Goal: Entertainment & Leisure: Browse casually

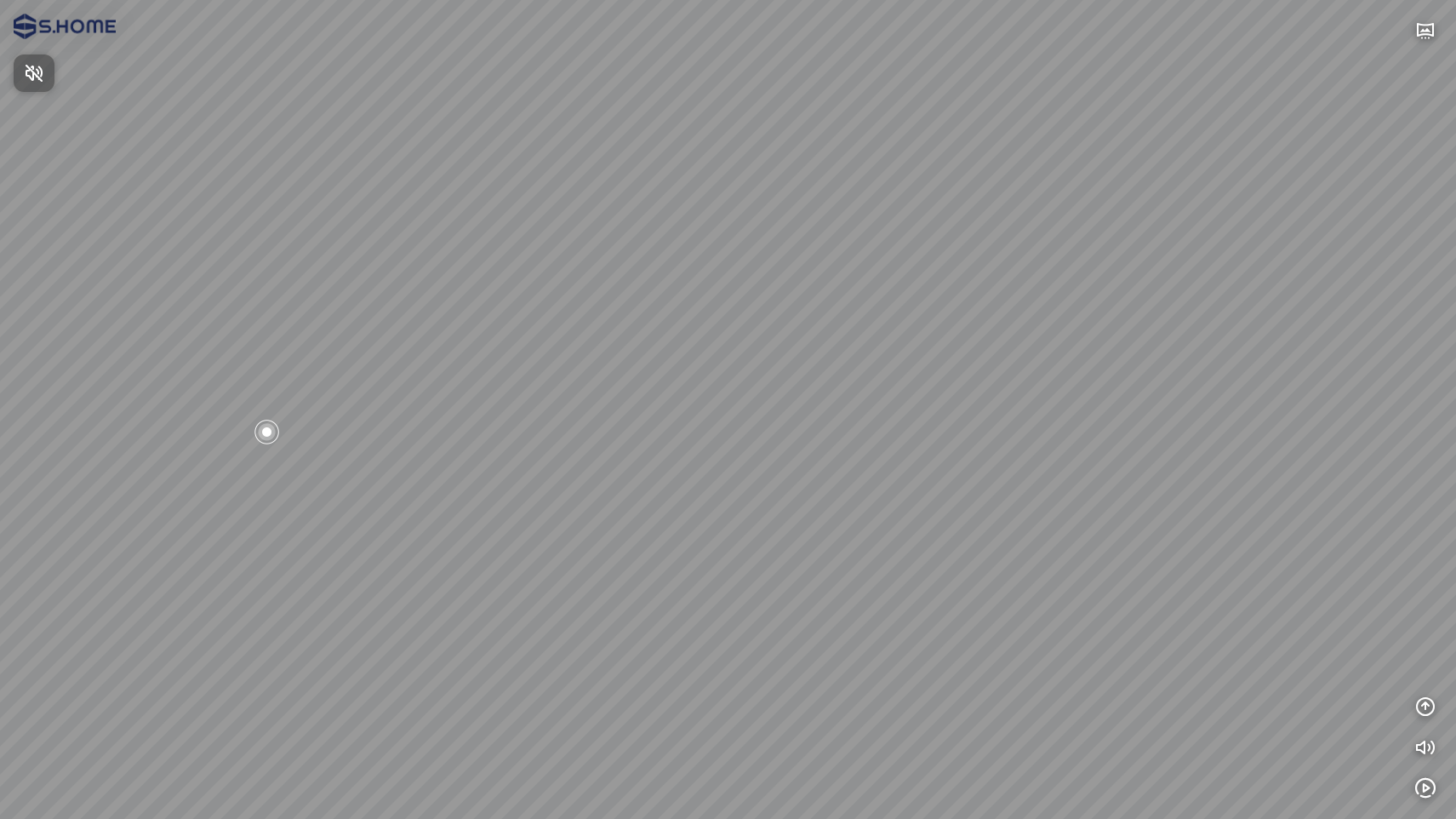
drag, startPoint x: 811, startPoint y: 437, endPoint x: 567, endPoint y: 352, distance: 258.4
click at [548, 340] on div at bounding box center [728, 409] width 1456 height 819
drag, startPoint x: 608, startPoint y: 339, endPoint x: 635, endPoint y: 319, distance: 33.6
click at [635, 319] on div at bounding box center [728, 409] width 1456 height 819
click at [382, 297] on div at bounding box center [386, 294] width 29 height 29
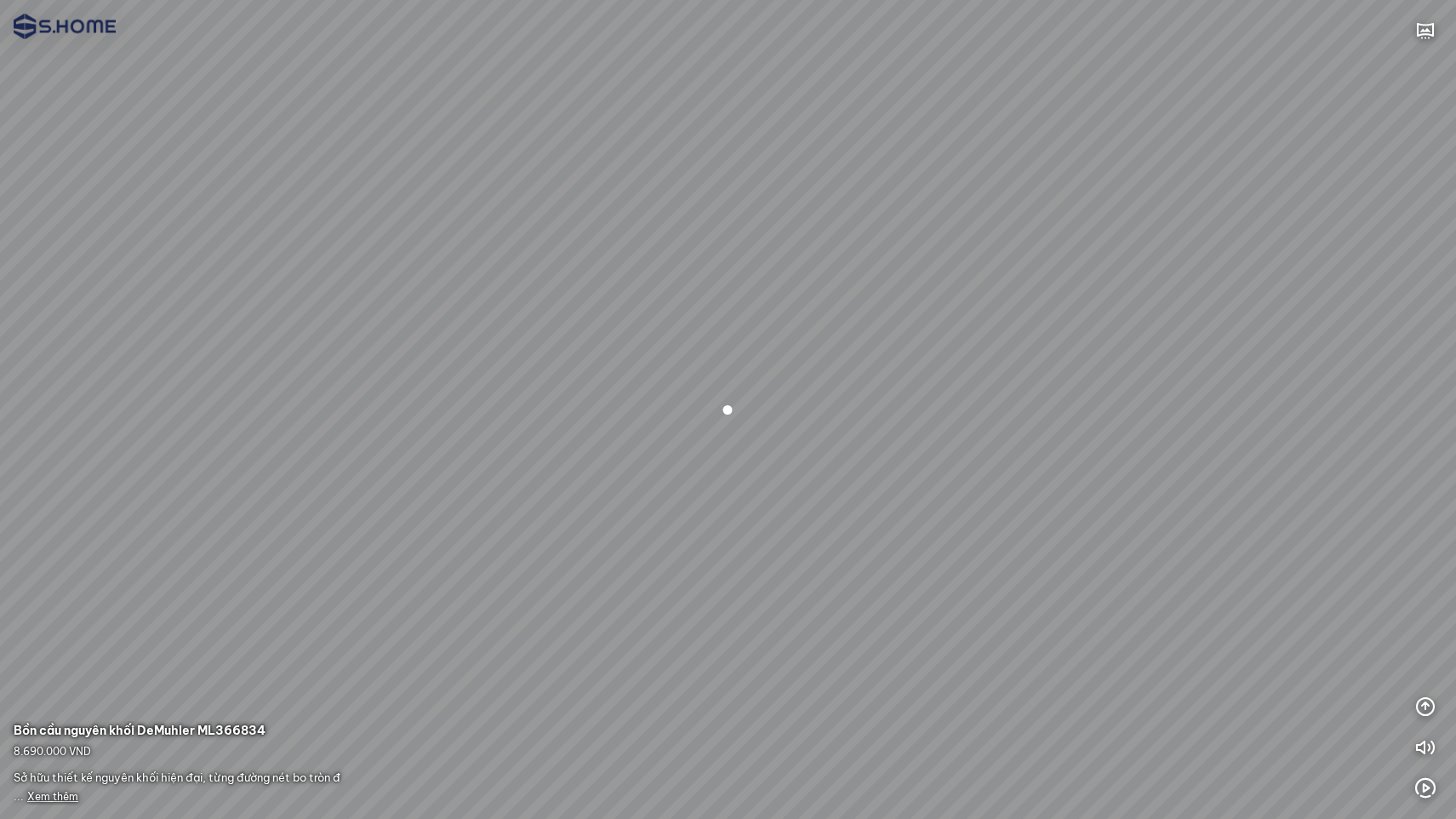
click at [52, 795] on span "Xem thêm" at bounding box center [53, 796] width 51 height 12
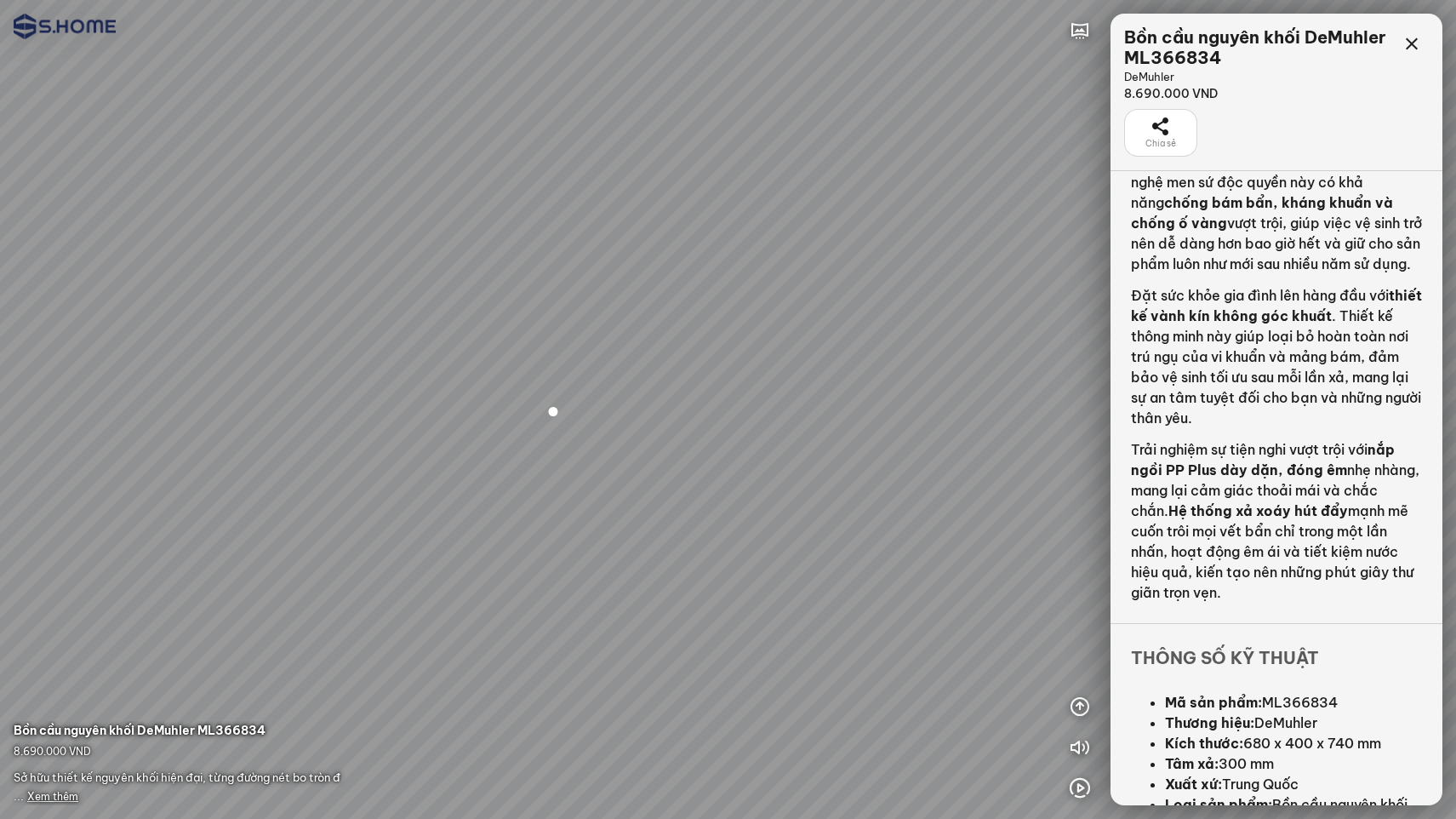
scroll to position [406, 0]
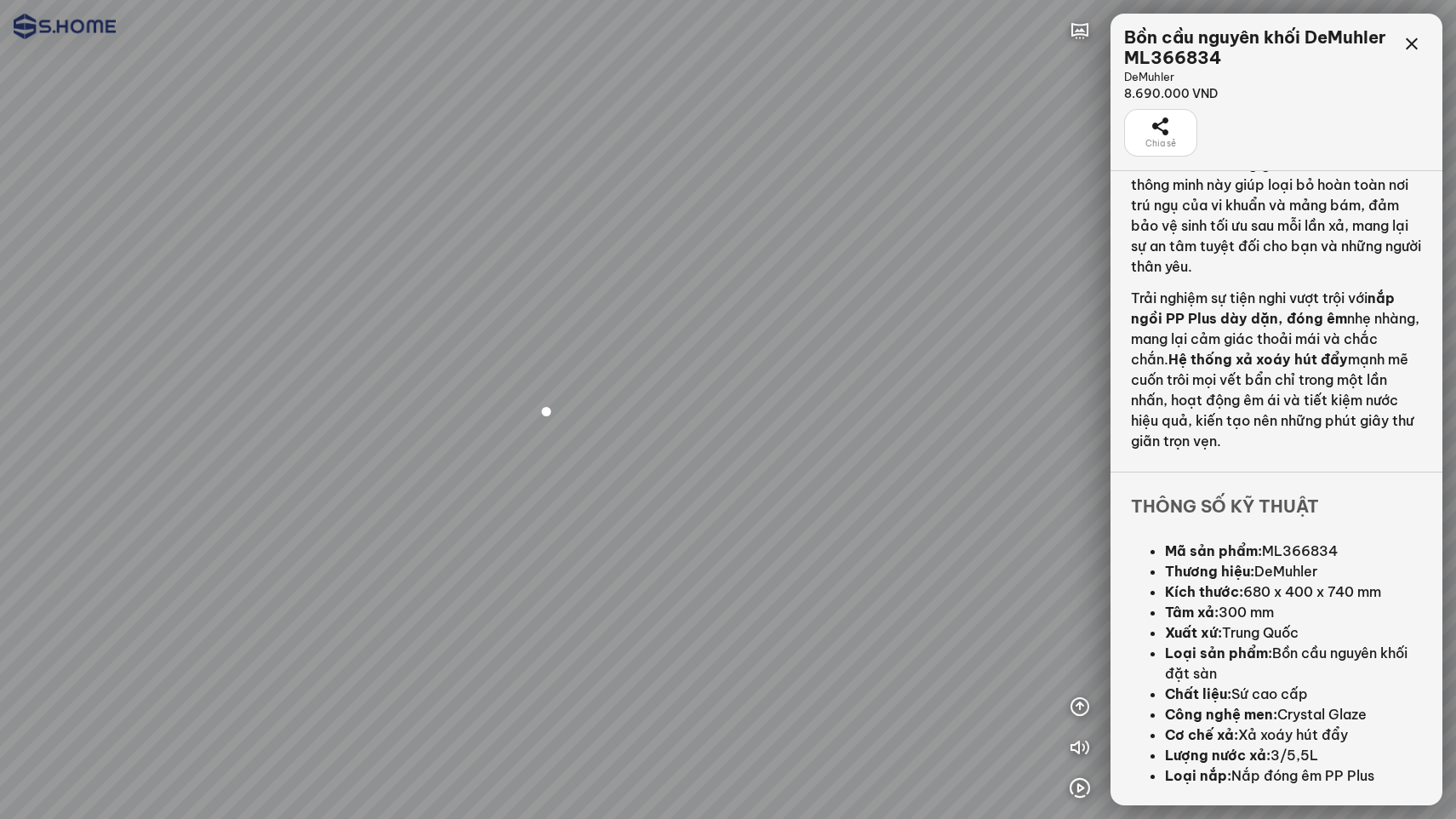
drag, startPoint x: 890, startPoint y: 612, endPoint x: 766, endPoint y: 568, distance: 131.6
click at [724, 556] on div at bounding box center [728, 409] width 1456 height 819
drag, startPoint x: 804, startPoint y: 558, endPoint x: 539, endPoint y: 503, distance: 270.6
click at [479, 504] on div at bounding box center [728, 409] width 1456 height 819
drag, startPoint x: 665, startPoint y: 538, endPoint x: 699, endPoint y: 533, distance: 34.4
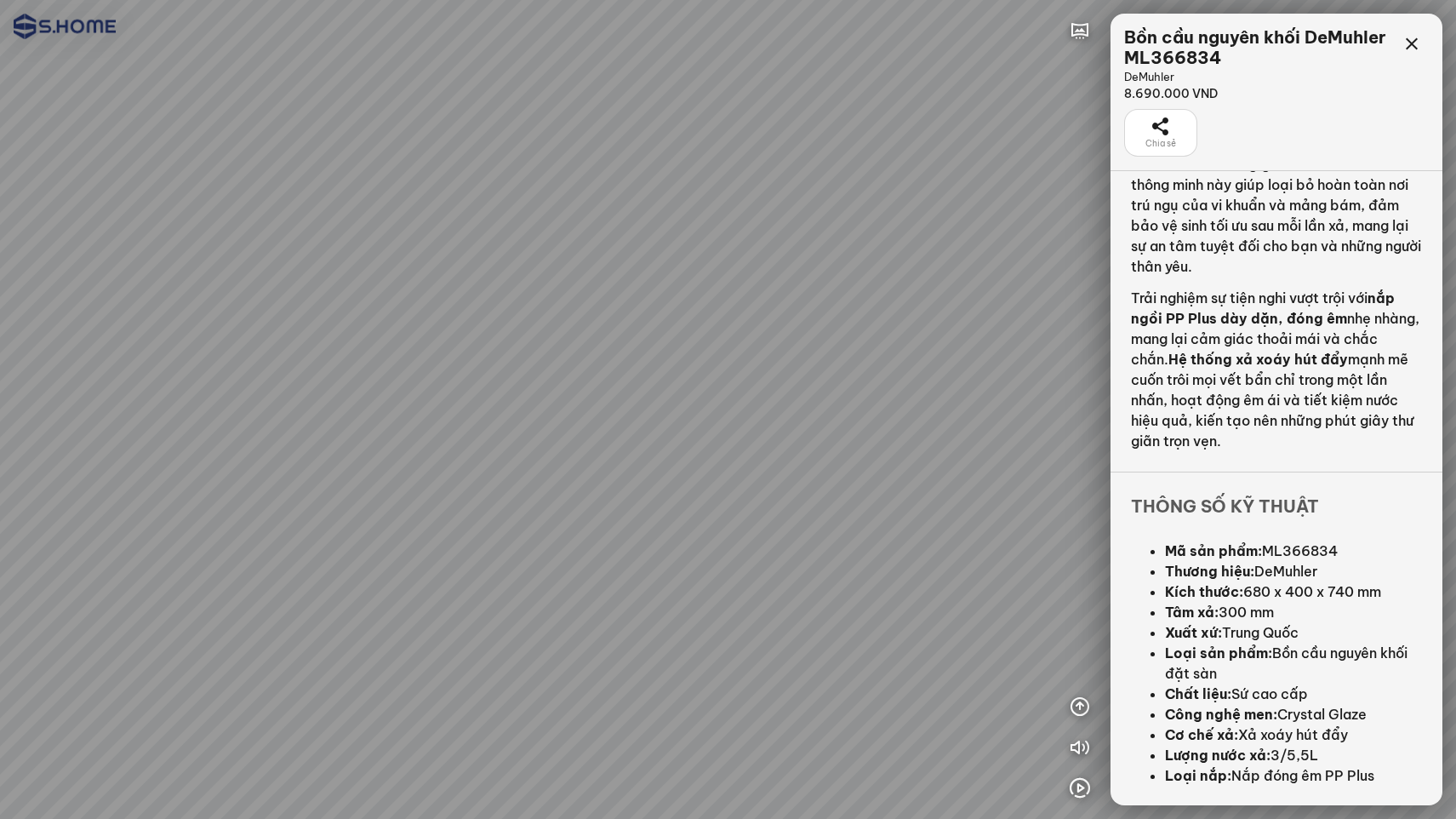
click at [673, 540] on div at bounding box center [728, 409] width 1456 height 819
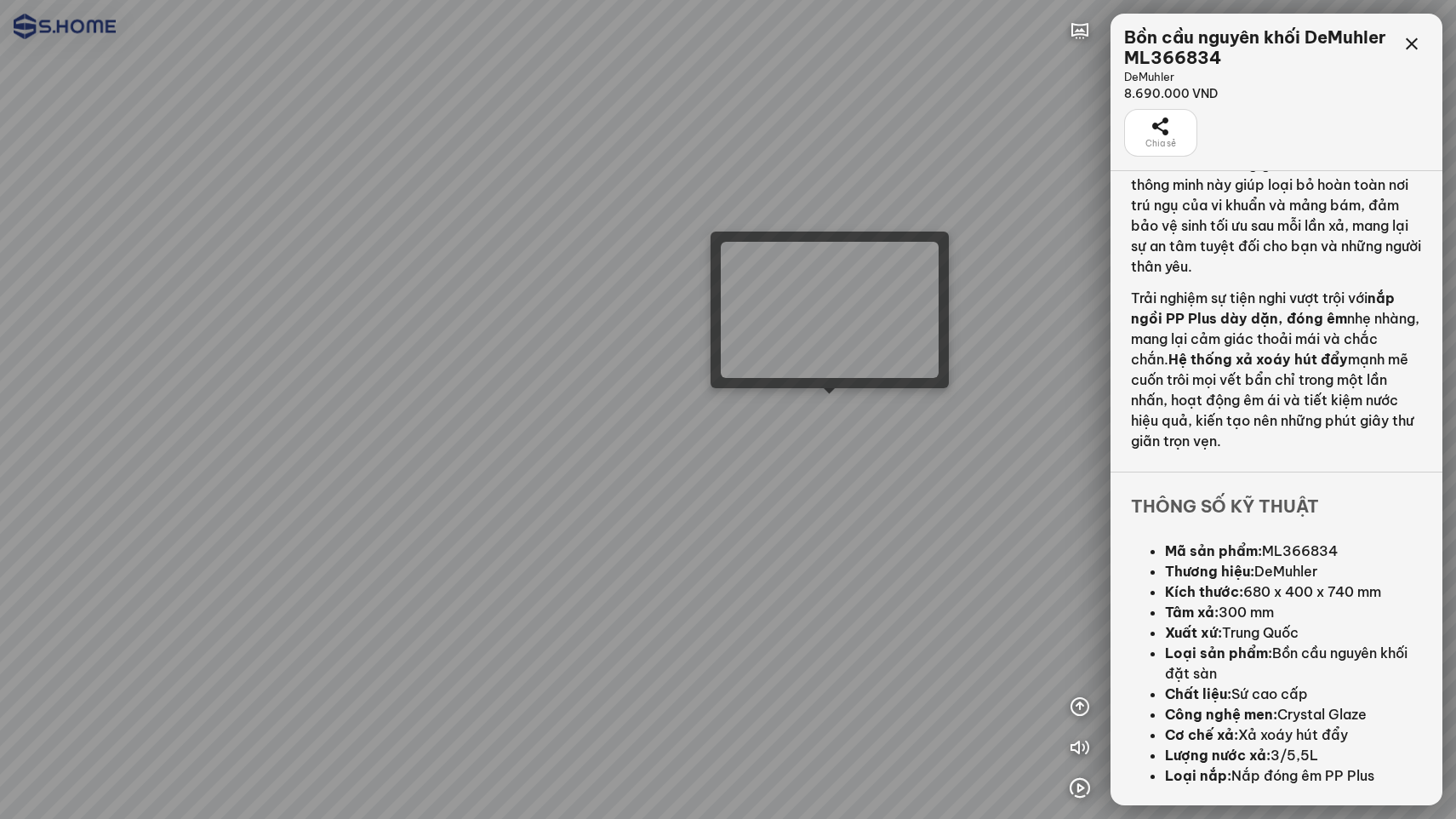
click at [836, 409] on div at bounding box center [728, 409] width 1456 height 819
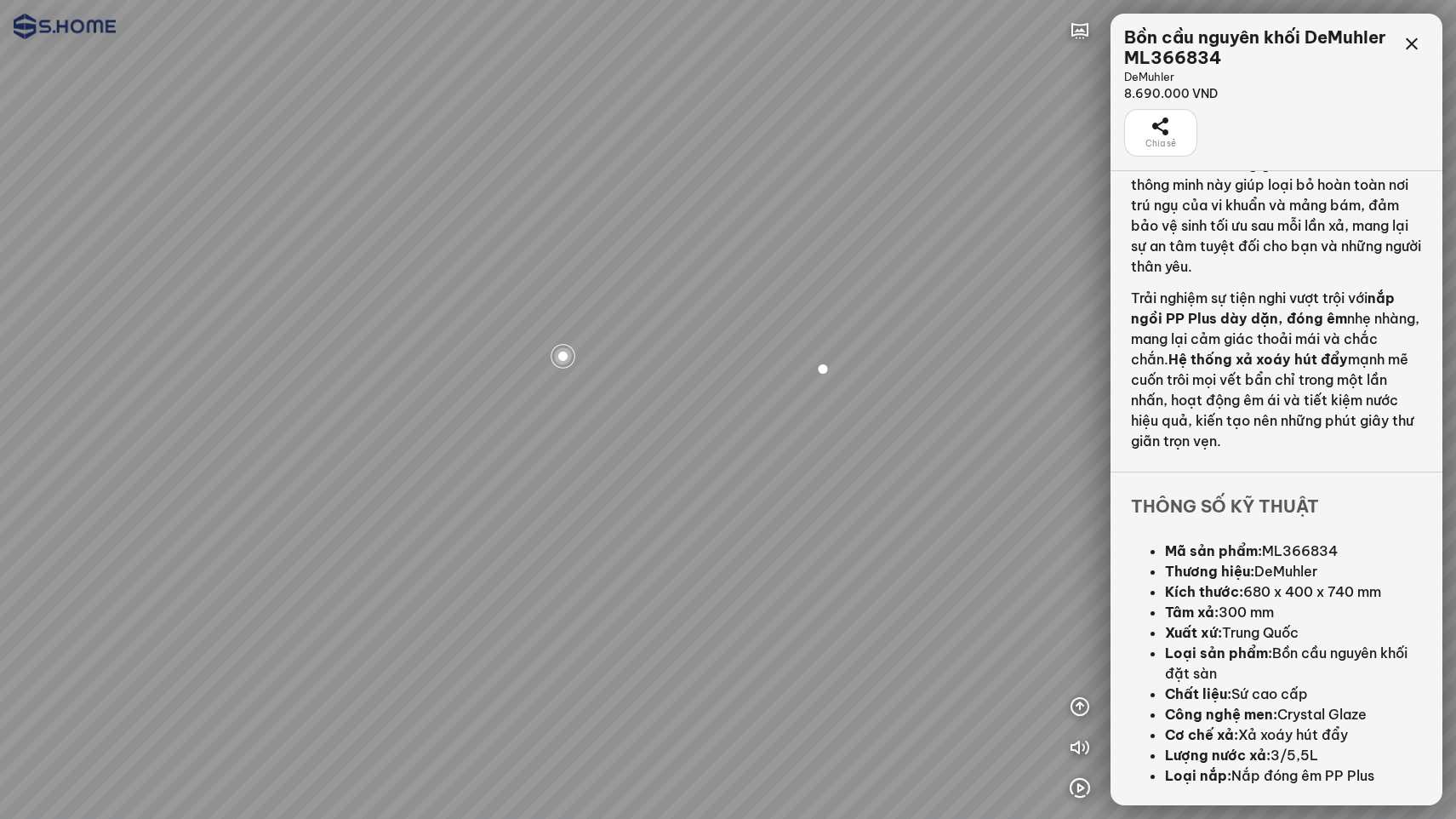
drag, startPoint x: 585, startPoint y: 487, endPoint x: 792, endPoint y: 558, distance: 218.8
click at [792, 558] on div at bounding box center [728, 409] width 1456 height 819
click at [46, 795] on span "Xem thêm" at bounding box center [53, 796] width 51 height 12
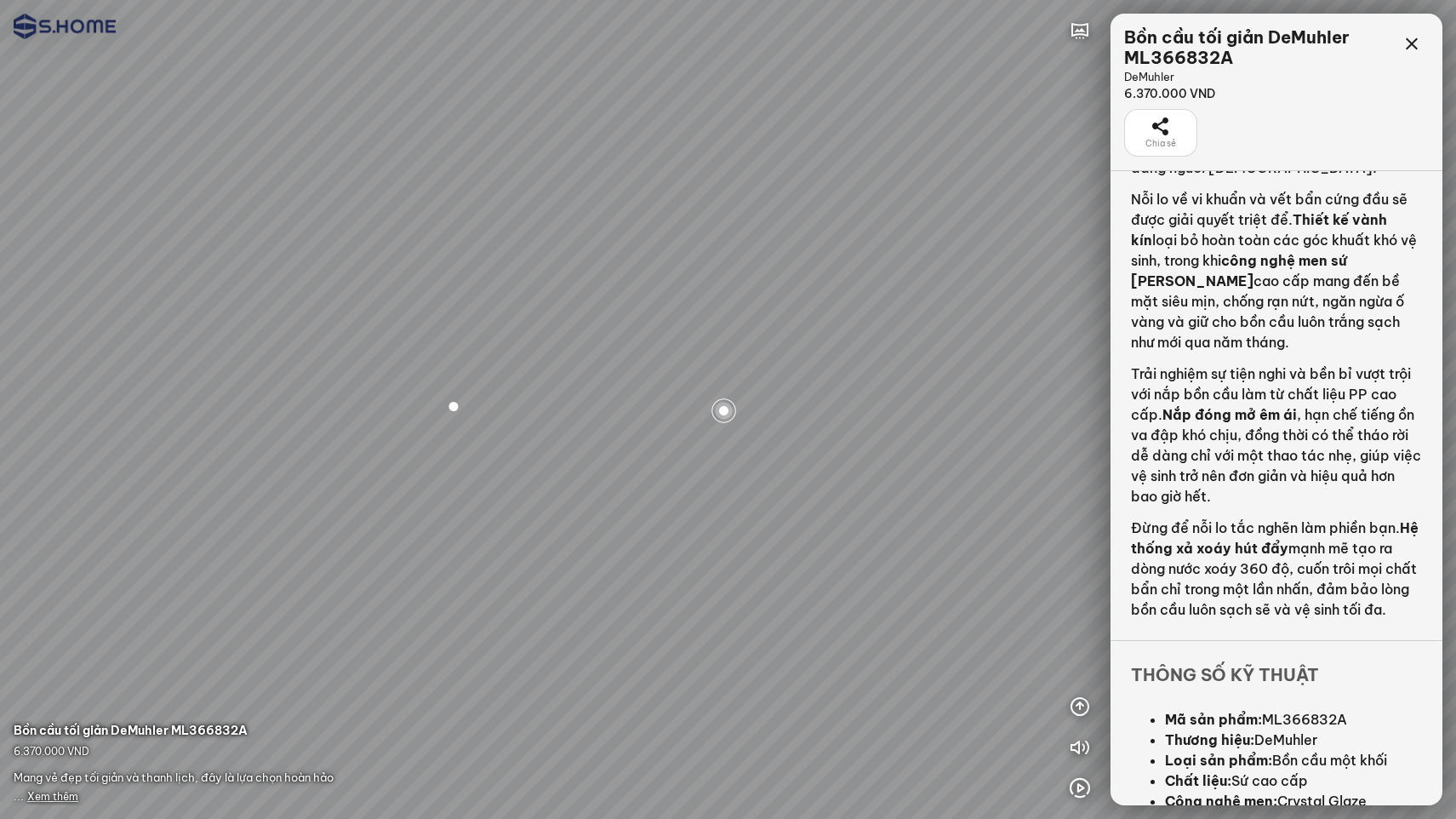
scroll to position [284, 0]
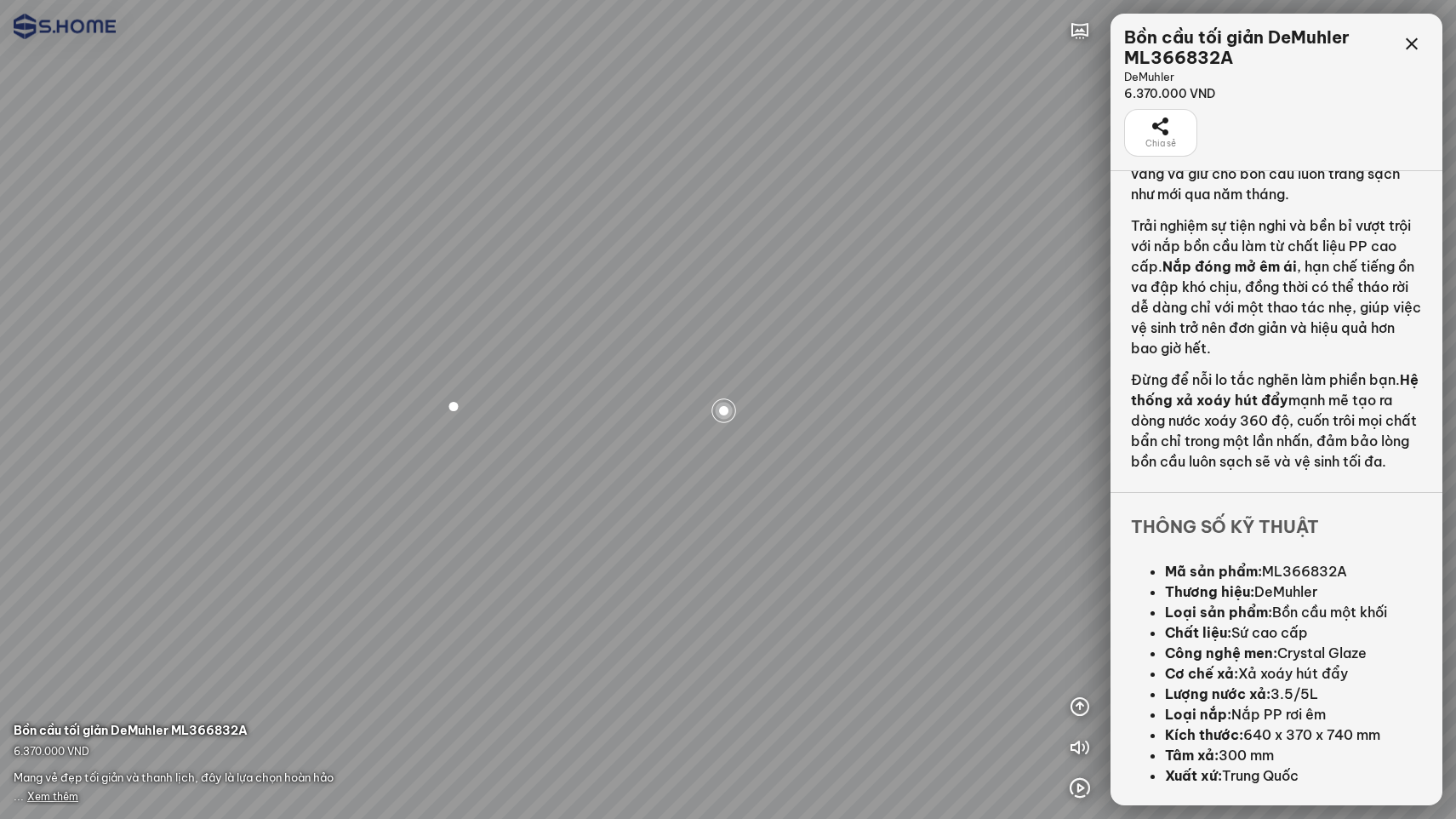
drag, startPoint x: 747, startPoint y: 632, endPoint x: 942, endPoint y: 453, distance: 264.7
click at [942, 453] on div at bounding box center [728, 409] width 1456 height 819
drag, startPoint x: 698, startPoint y: 471, endPoint x: 919, endPoint y: 562, distance: 239.0
click at [919, 562] on div at bounding box center [728, 409] width 1456 height 819
drag, startPoint x: 870, startPoint y: 502, endPoint x: 681, endPoint y: 502, distance: 189.0
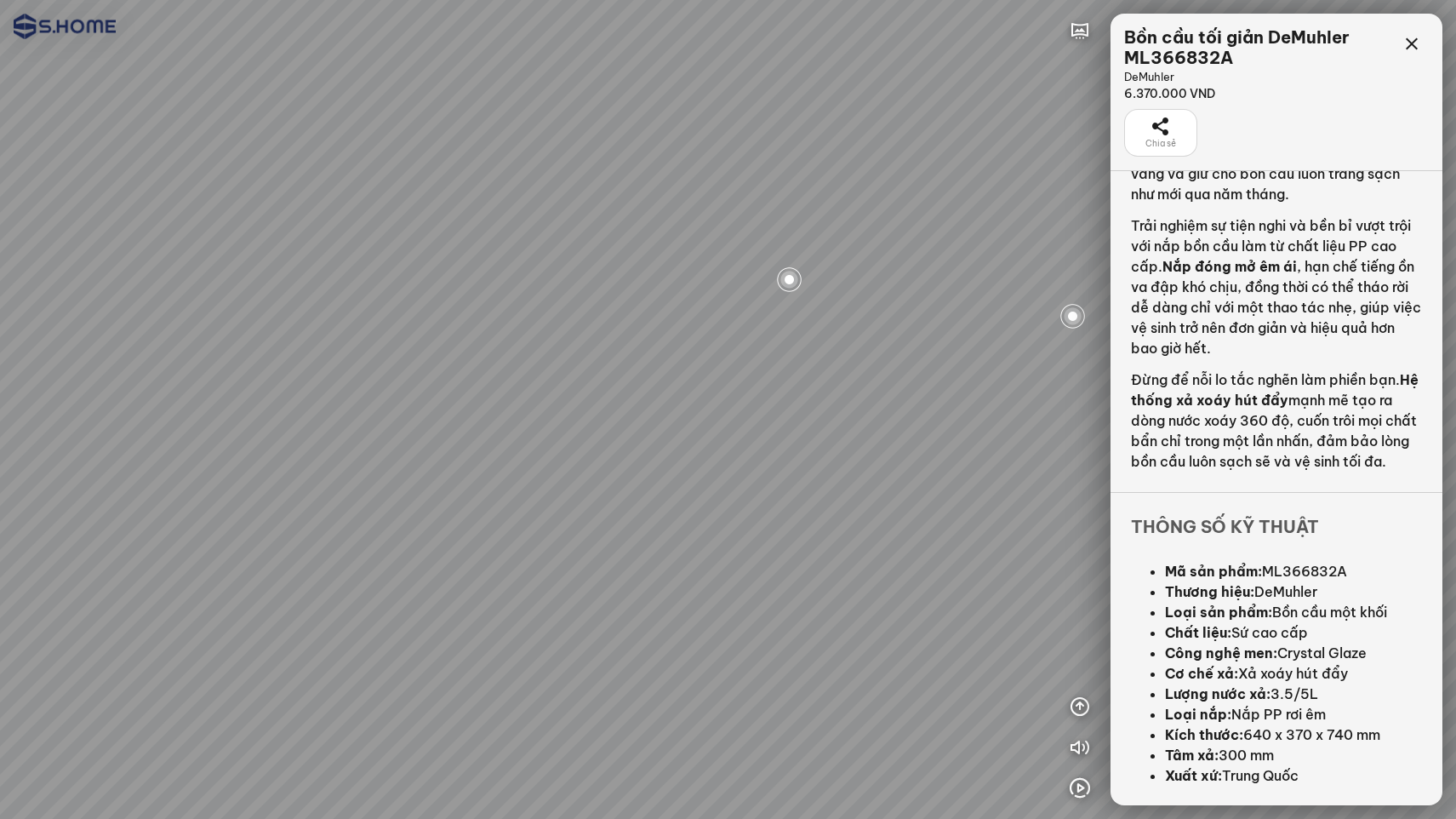
click at [681, 502] on div at bounding box center [728, 409] width 1456 height 819
drag, startPoint x: 651, startPoint y: 503, endPoint x: 627, endPoint y: 509, distance: 24.7
click at [627, 509] on div at bounding box center [728, 409] width 1456 height 819
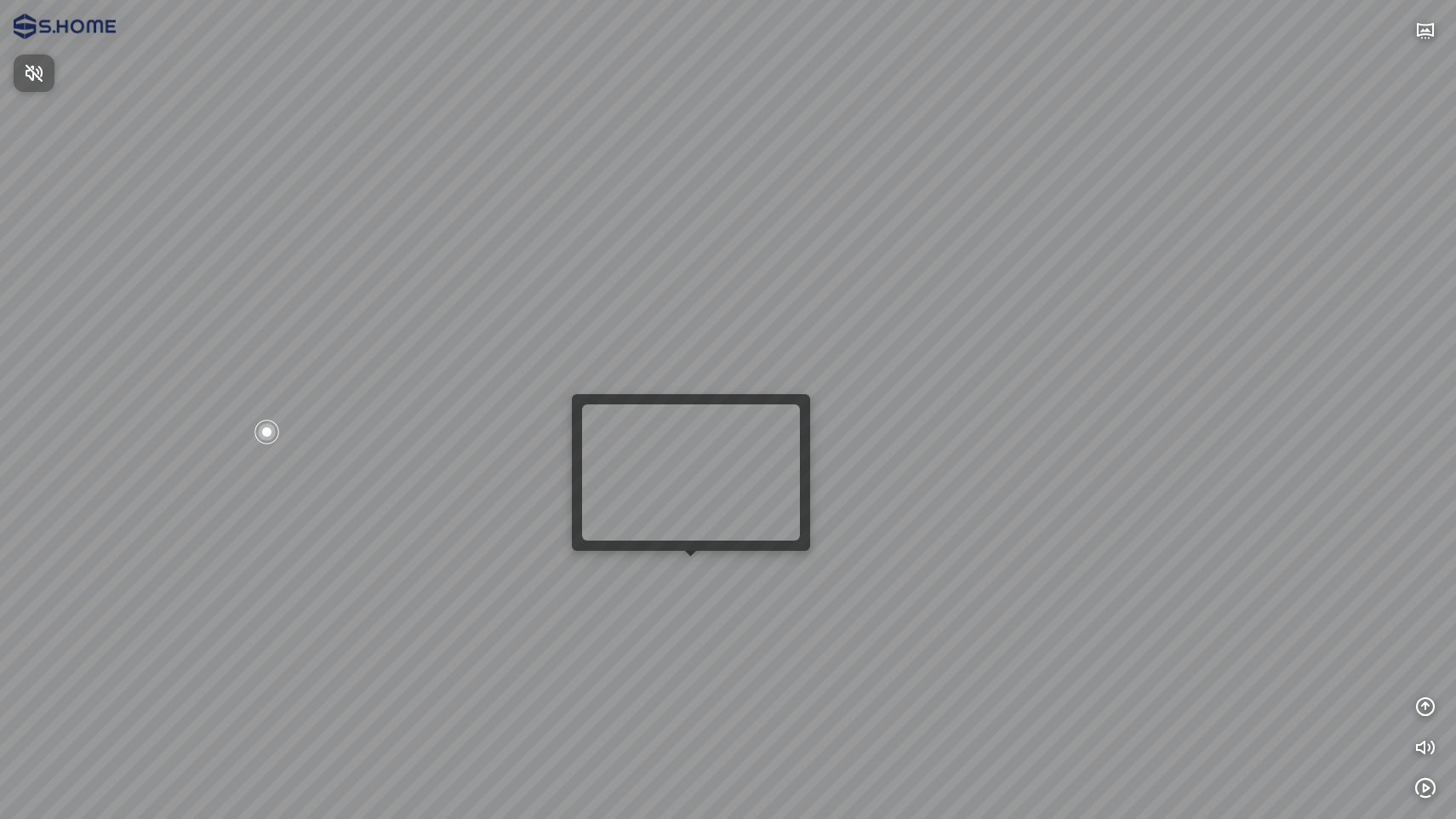
click at [701, 577] on div at bounding box center [728, 409] width 1456 height 819
click at [696, 576] on div at bounding box center [728, 409] width 1456 height 819
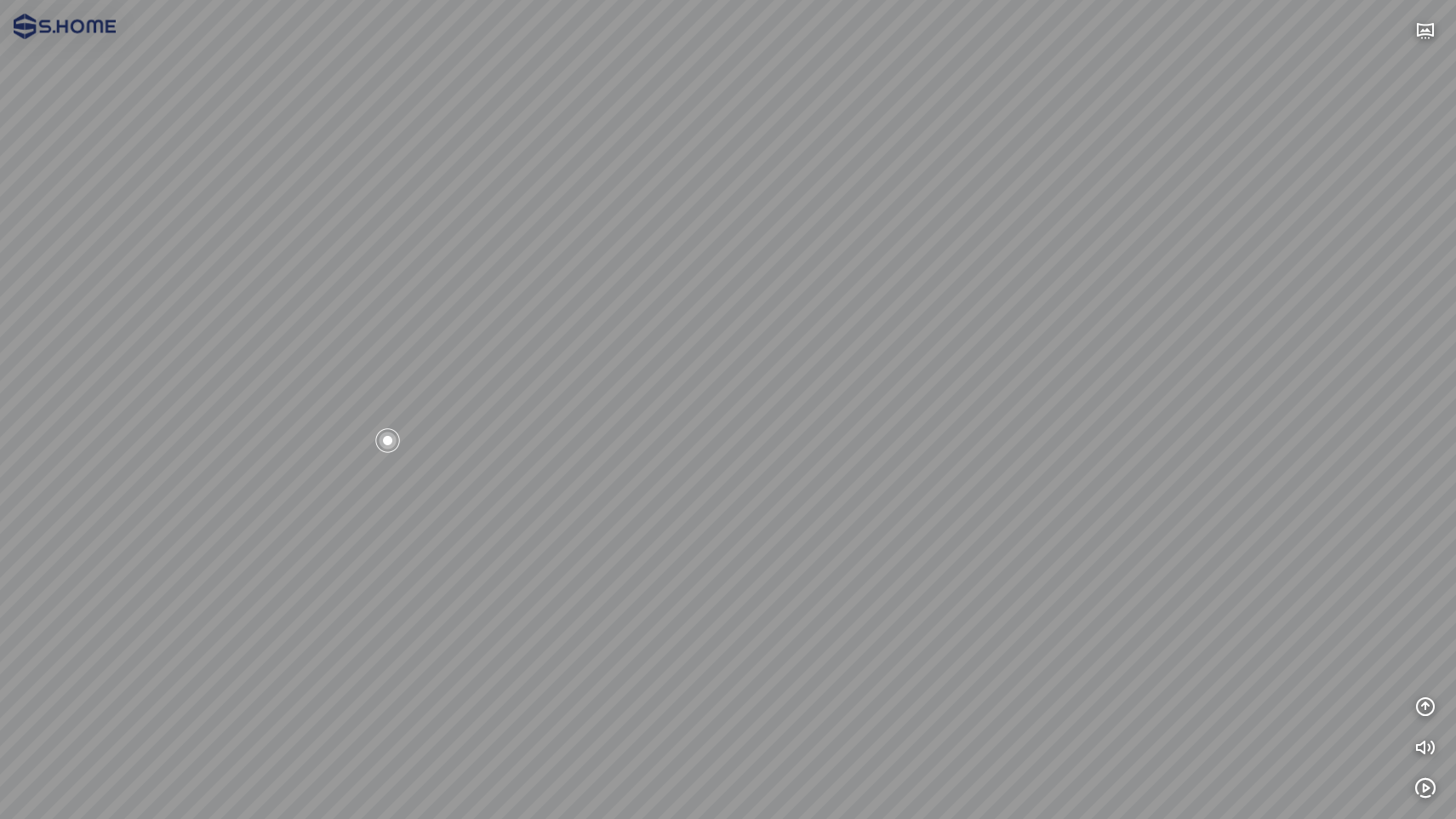
drag, startPoint x: 735, startPoint y: 575, endPoint x: 758, endPoint y: 463, distance: 114.3
click at [758, 463] on div at bounding box center [728, 409] width 1456 height 819
drag, startPoint x: 485, startPoint y: 491, endPoint x: 574, endPoint y: 511, distance: 91.2
click at [574, 511] on div at bounding box center [728, 409] width 1456 height 819
drag, startPoint x: 651, startPoint y: 489, endPoint x: 863, endPoint y: 540, distance: 218.0
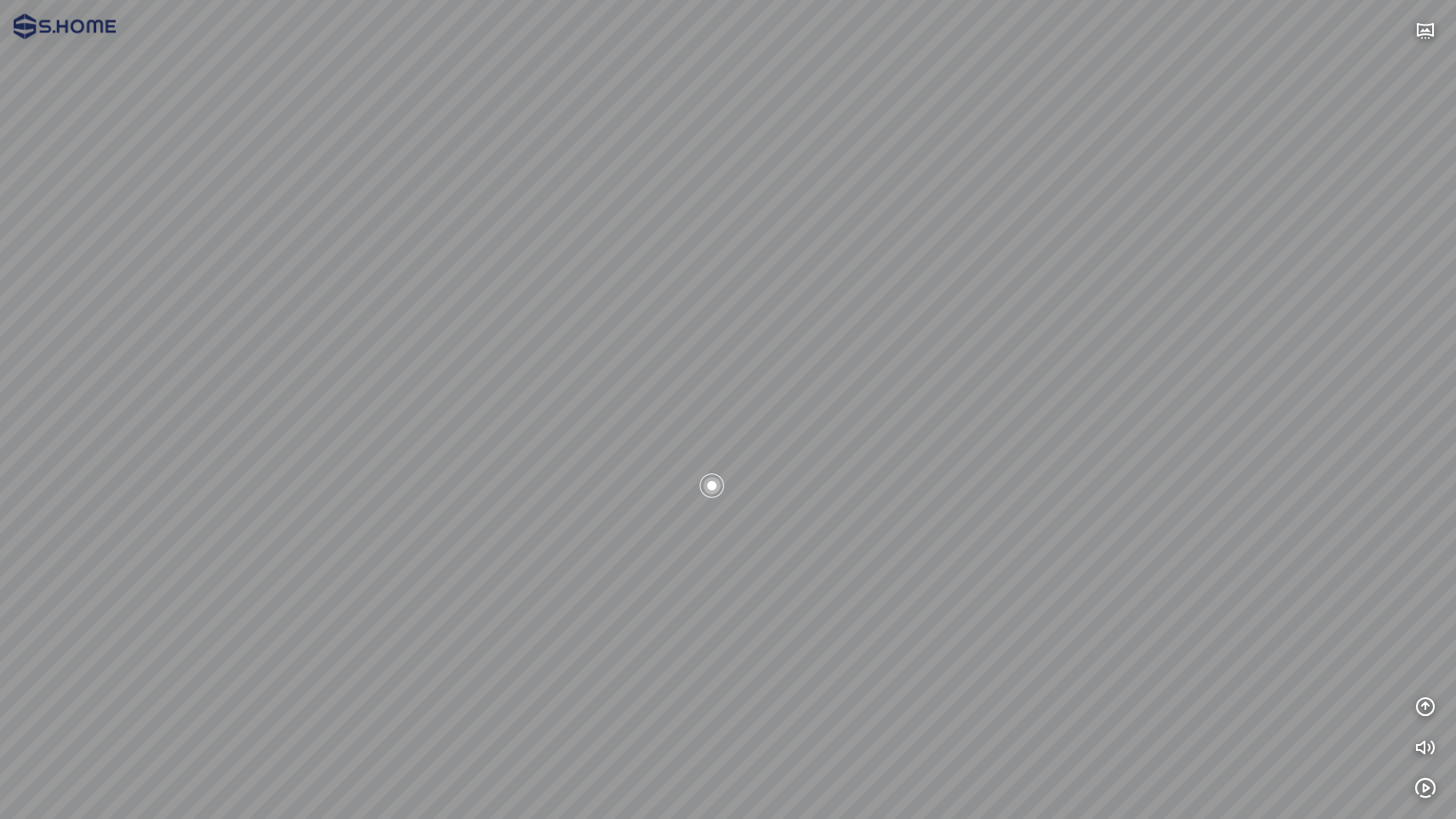
click at [862, 534] on div at bounding box center [728, 409] width 1456 height 819
click at [56, 795] on span "Xem thêm" at bounding box center [53, 796] width 51 height 12
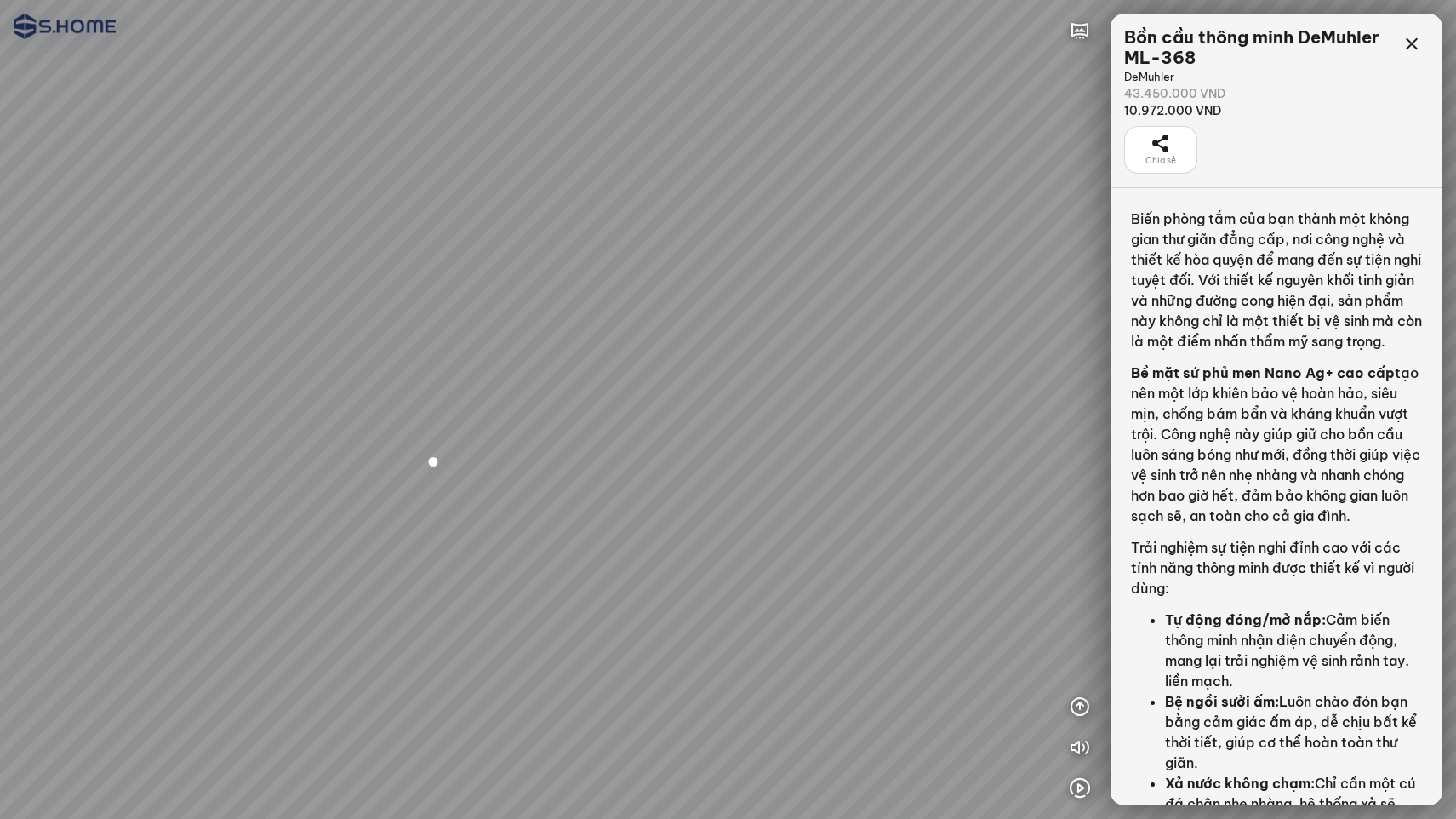
click at [566, 285] on div at bounding box center [728, 409] width 1456 height 819
drag, startPoint x: 530, startPoint y: 288, endPoint x: 859, endPoint y: 288, distance: 329.0
click at [859, 287] on div at bounding box center [728, 409] width 1456 height 819
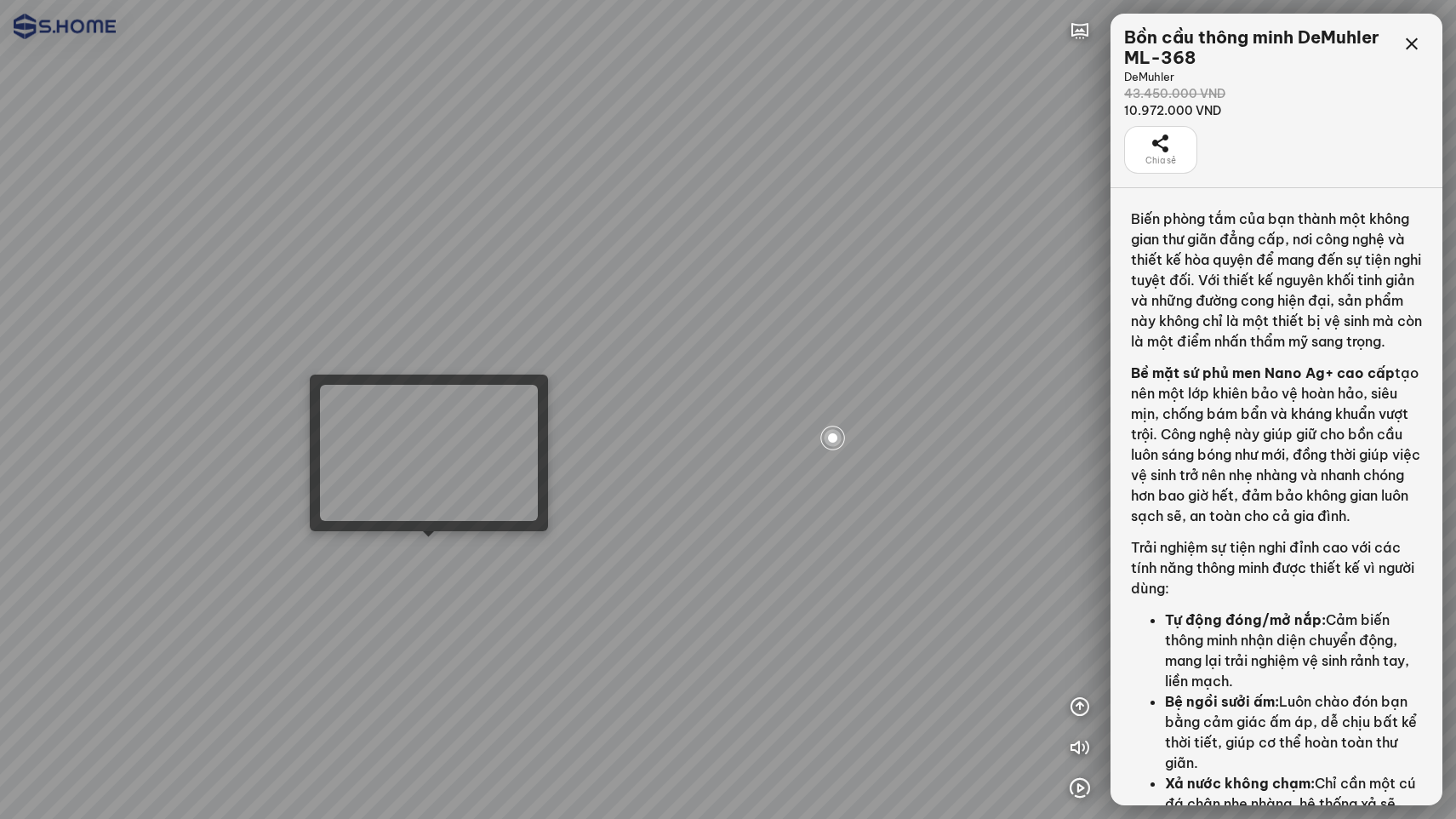
click at [437, 550] on div at bounding box center [728, 409] width 1456 height 819
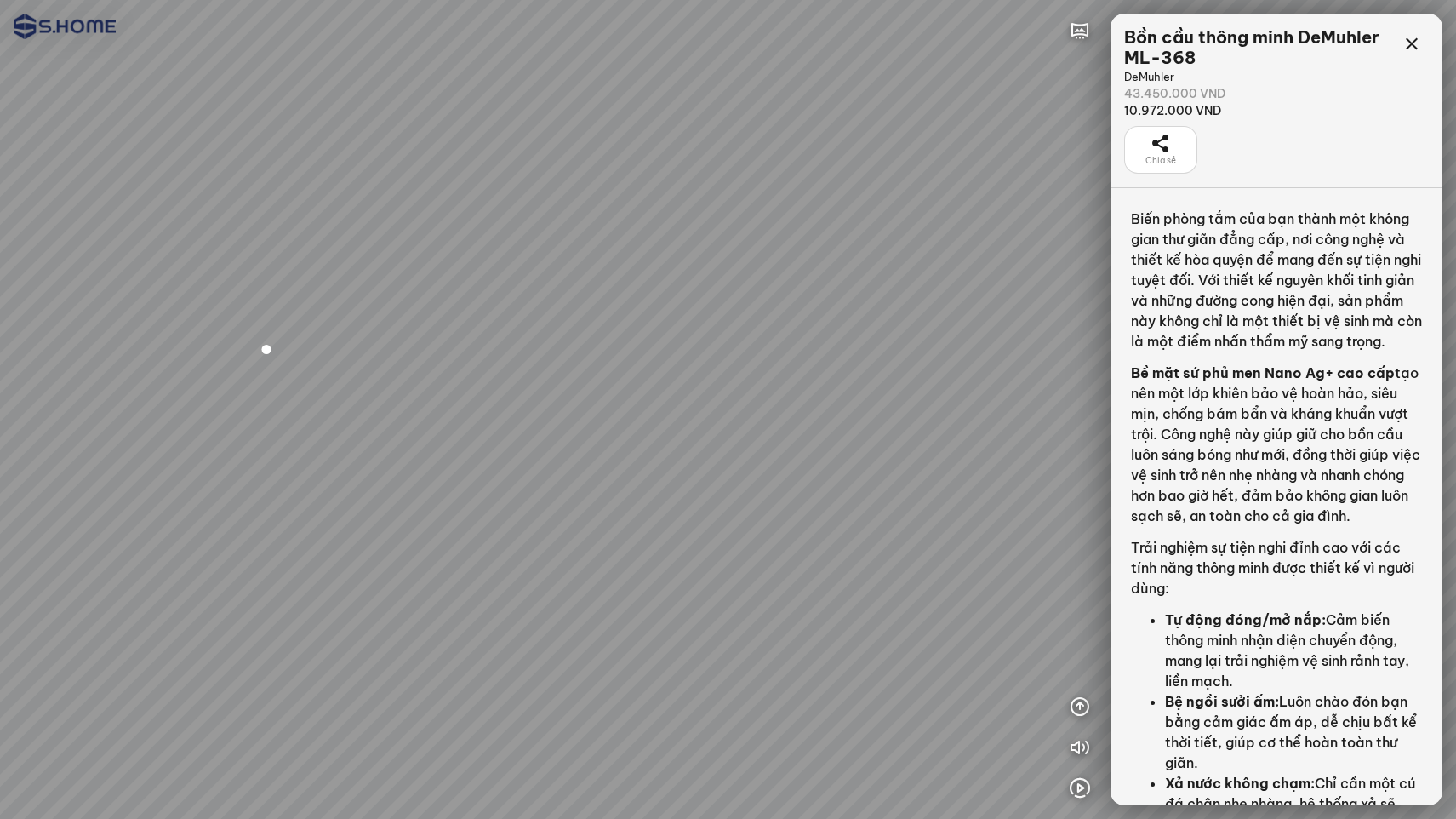
drag, startPoint x: 667, startPoint y: 568, endPoint x: 258, endPoint y: 428, distance: 432.3
click at [238, 422] on div at bounding box center [728, 409] width 1456 height 819
drag, startPoint x: 420, startPoint y: 453, endPoint x: 331, endPoint y: 505, distance: 103.1
click at [331, 505] on div at bounding box center [728, 409] width 1456 height 819
drag, startPoint x: 660, startPoint y: 497, endPoint x: 494, endPoint y: 349, distance: 222.4
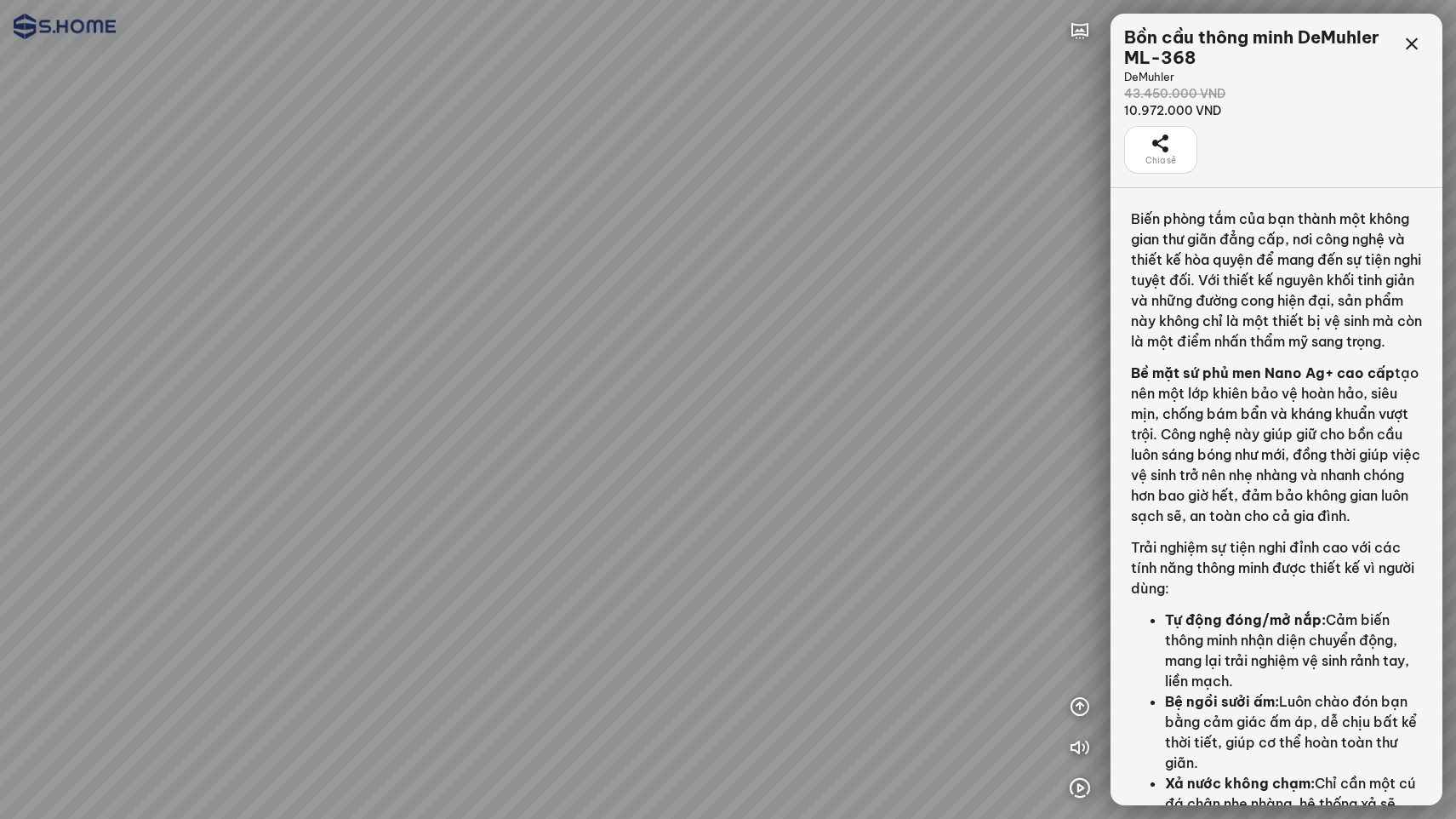
click at [494, 349] on div at bounding box center [728, 409] width 1456 height 819
drag, startPoint x: 509, startPoint y: 440, endPoint x: 620, endPoint y: 524, distance: 139.2
click at [620, 524] on div at bounding box center [728, 409] width 1456 height 819
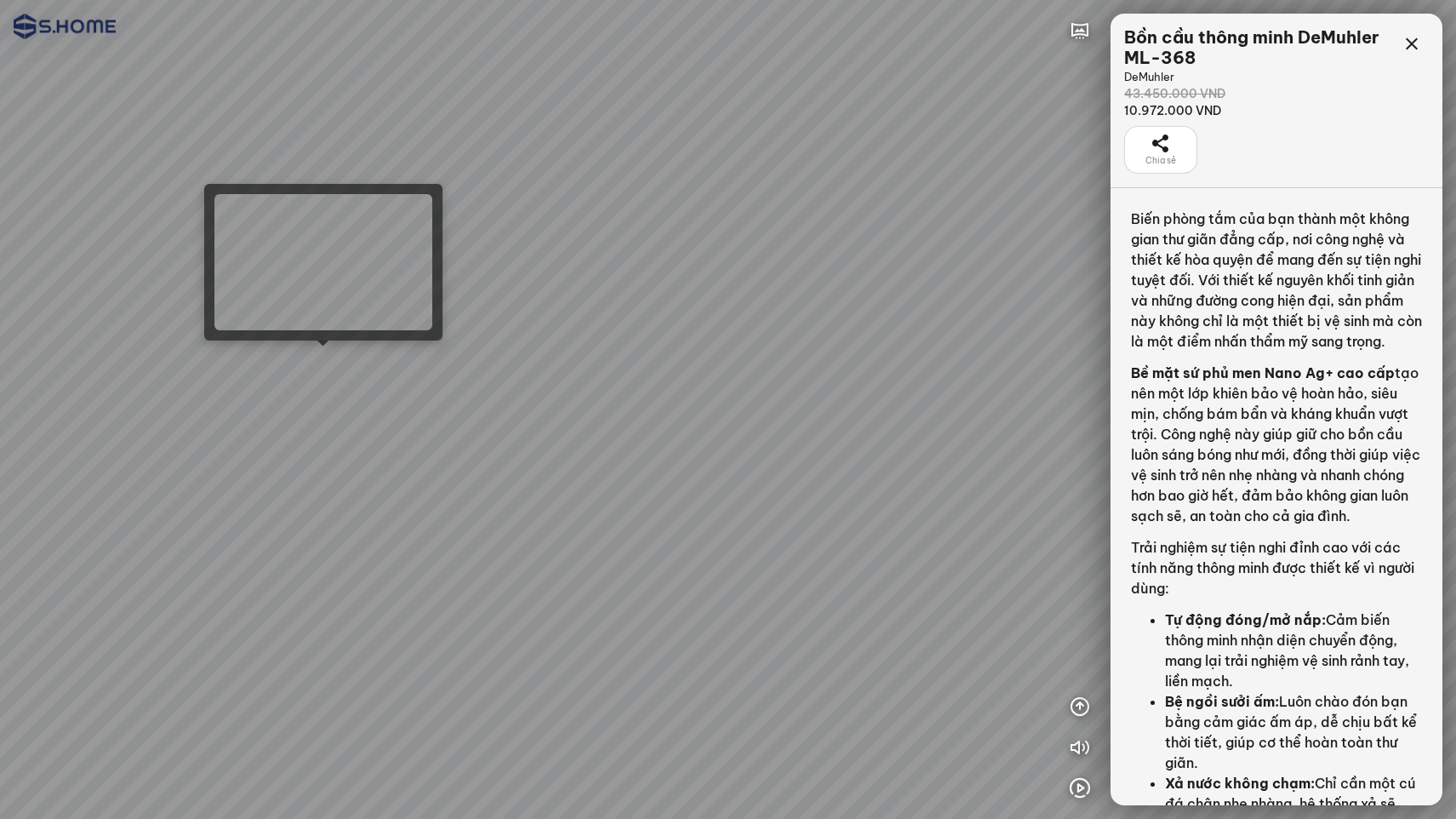
click at [323, 360] on div at bounding box center [728, 409] width 1456 height 819
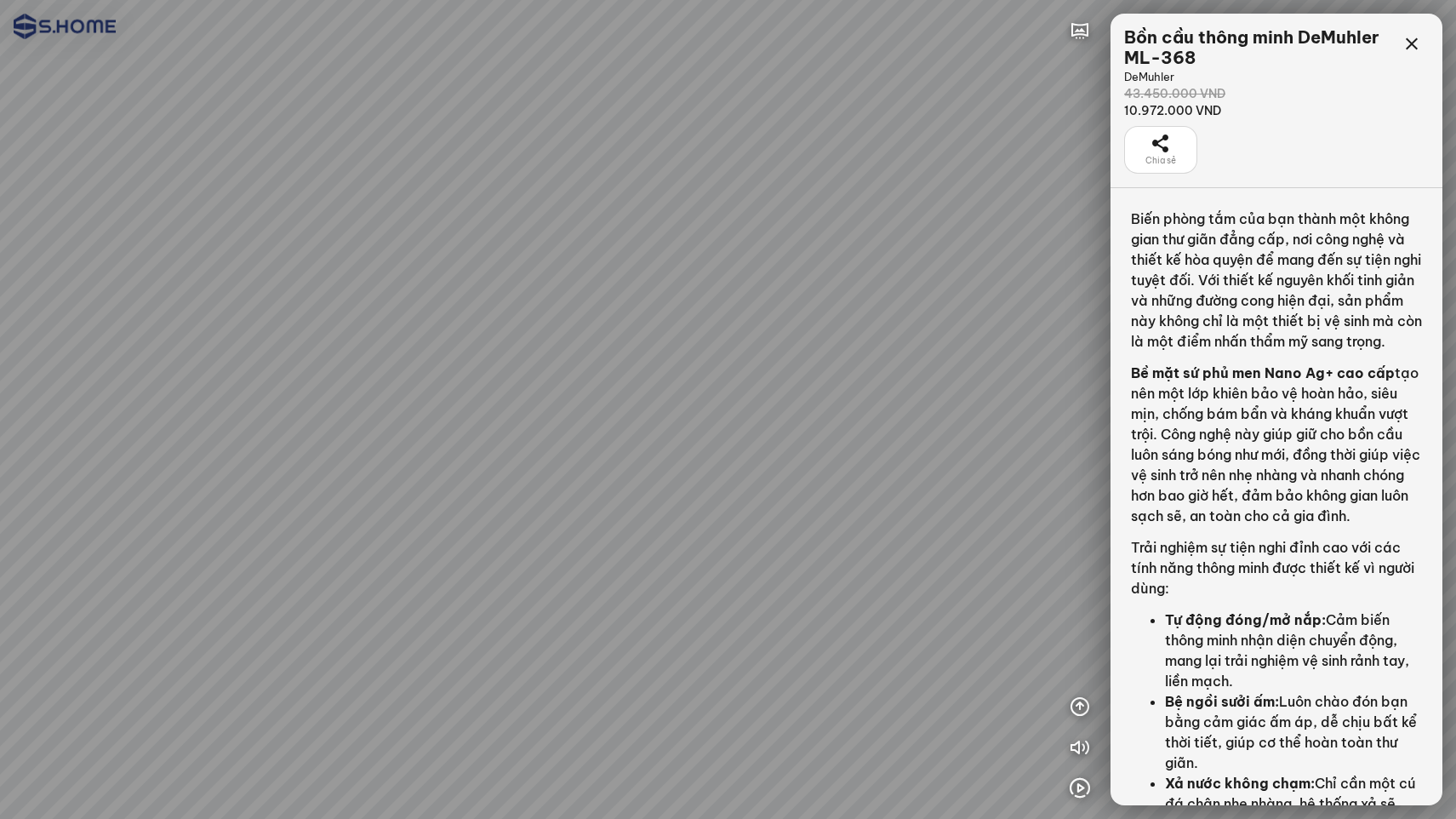
drag, startPoint x: 670, startPoint y: 392, endPoint x: 769, endPoint y: 383, distance: 99.4
click at [710, 383] on div at bounding box center [728, 409] width 1456 height 819
drag, startPoint x: 754, startPoint y: 403, endPoint x: 888, endPoint y: 400, distance: 134.0
click at [877, 400] on div at bounding box center [728, 409] width 1456 height 819
drag, startPoint x: 615, startPoint y: 391, endPoint x: 820, endPoint y: 447, distance: 212.5
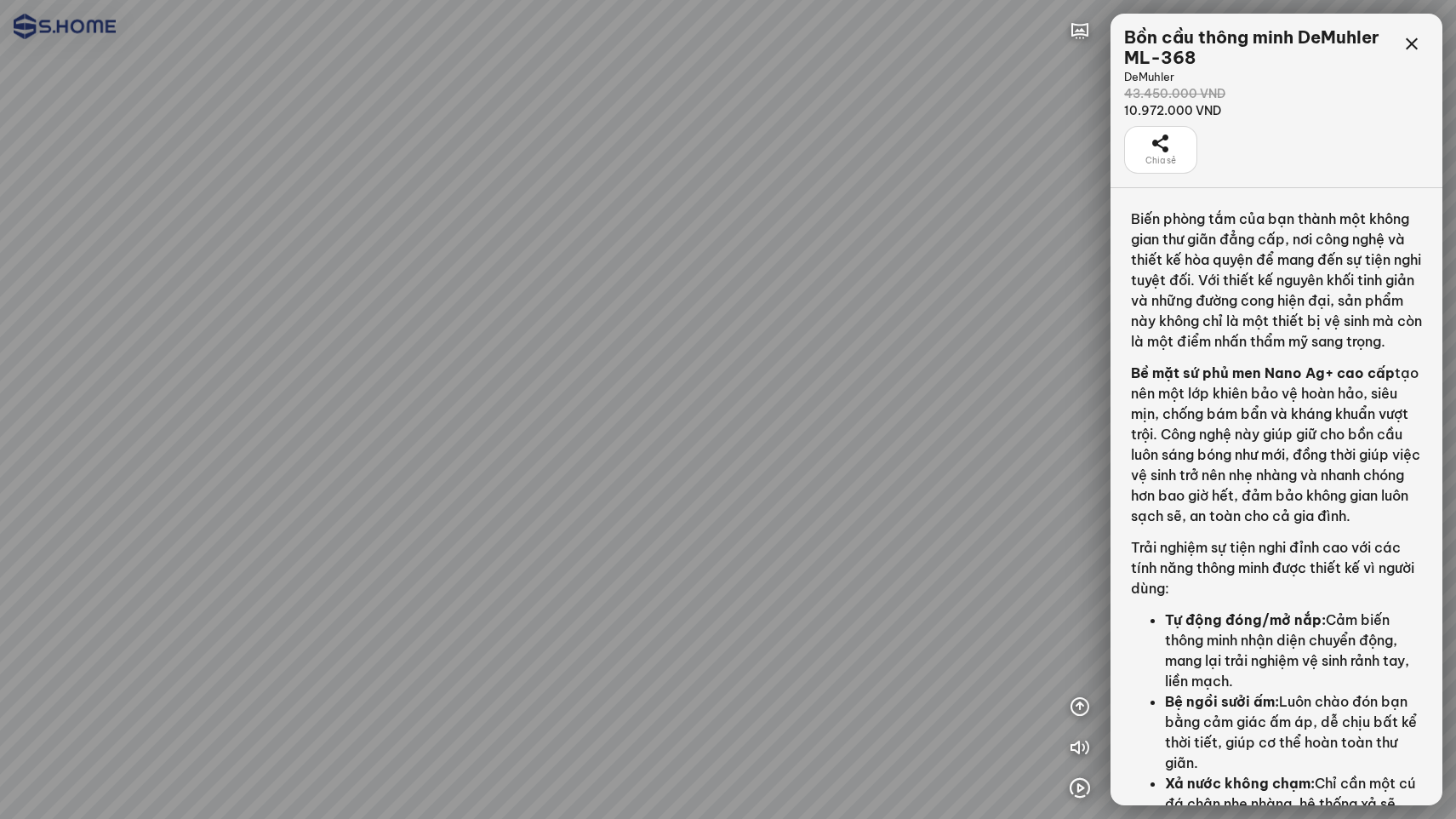
click at [820, 447] on div at bounding box center [728, 409] width 1456 height 819
drag, startPoint x: 652, startPoint y: 399, endPoint x: 603, endPoint y: 315, distance: 97.2
click at [837, 555] on div at bounding box center [728, 409] width 1456 height 819
drag, startPoint x: 546, startPoint y: 205, endPoint x: 728, endPoint y: 470, distance: 321.5
click at [728, 470] on div at bounding box center [728, 409] width 1456 height 819
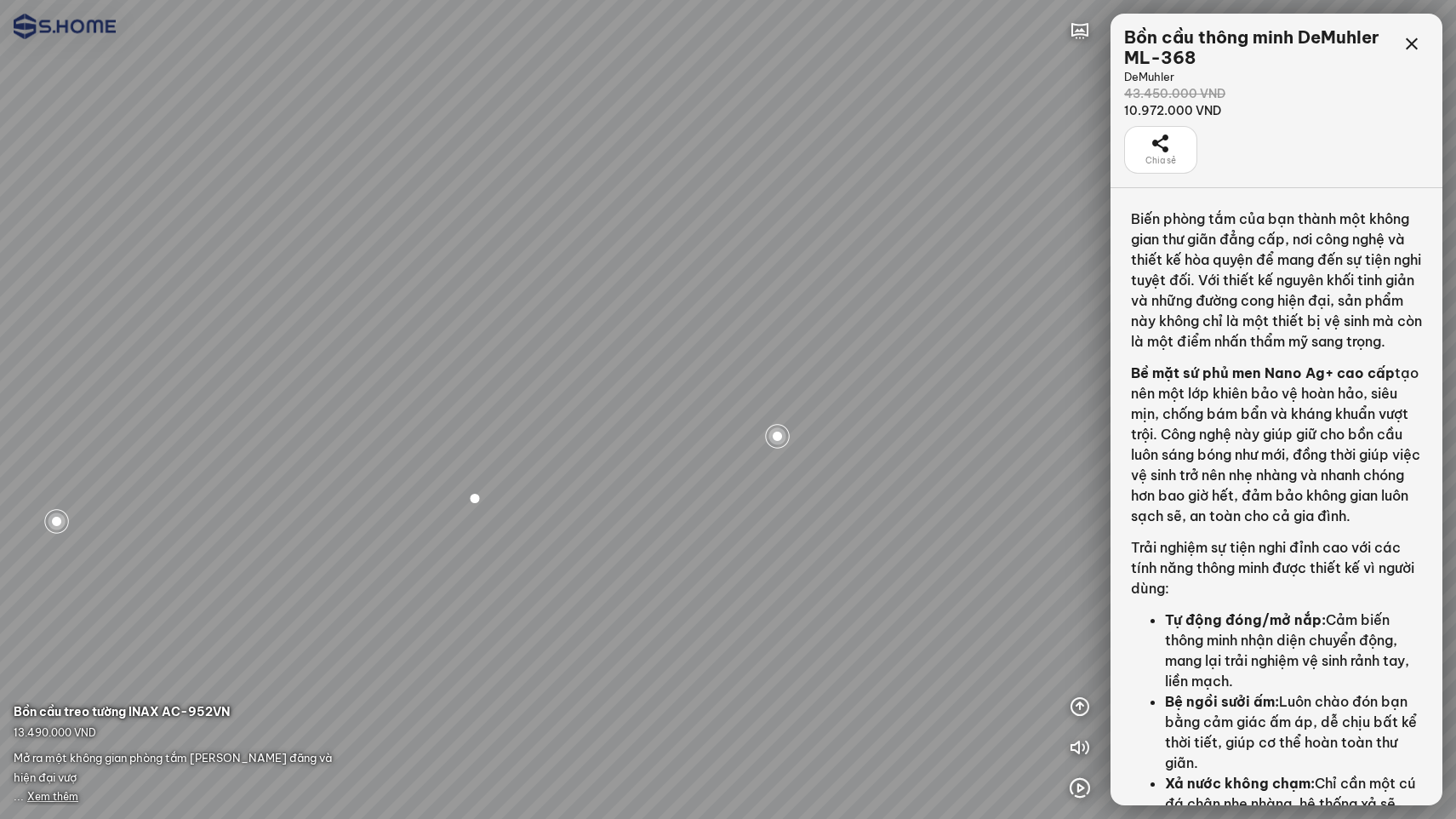
click at [61, 795] on span "Xem thêm" at bounding box center [53, 796] width 51 height 12
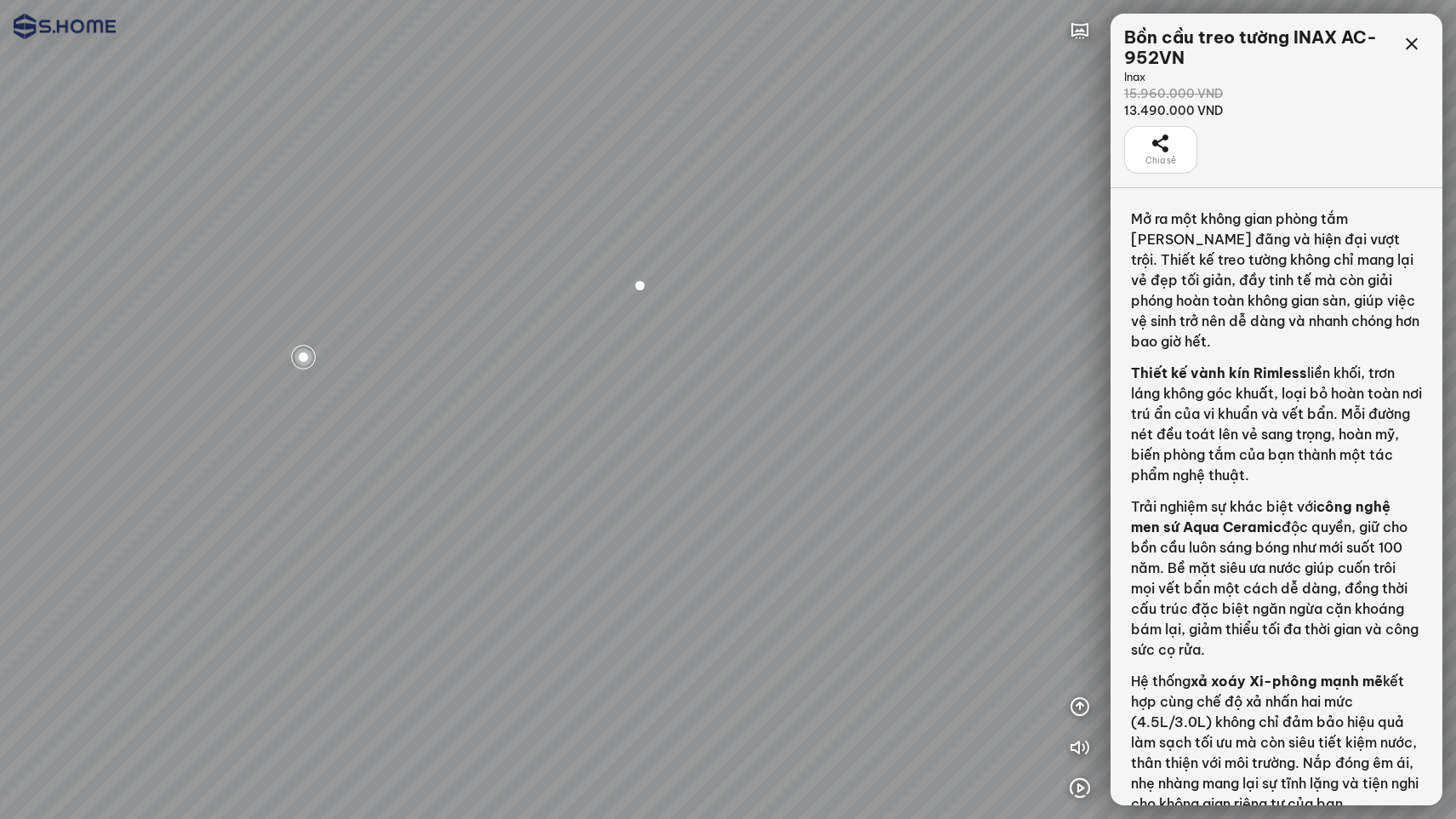
drag, startPoint x: 604, startPoint y: 697, endPoint x: 654, endPoint y: 502, distance: 201.3
click at [654, 502] on div at bounding box center [728, 409] width 1456 height 819
drag, startPoint x: 627, startPoint y: 590, endPoint x: 686, endPoint y: 516, distance: 94.6
click at [686, 516] on div at bounding box center [728, 409] width 1456 height 819
drag, startPoint x: 602, startPoint y: 521, endPoint x: 459, endPoint y: 533, distance: 143.5
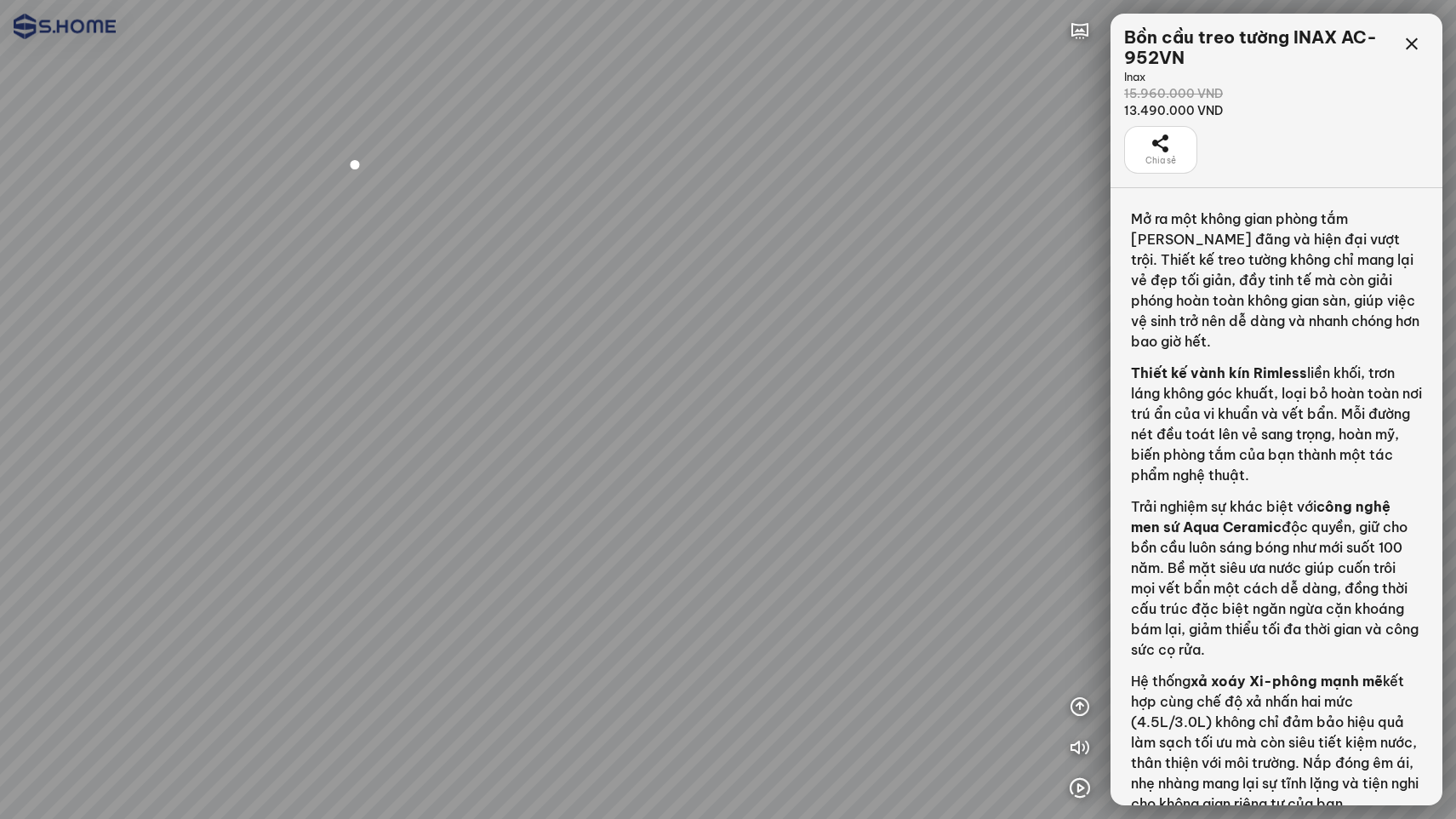
click at [457, 530] on div at bounding box center [728, 409] width 1456 height 819
click at [1415, 43] on icon at bounding box center [1411, 44] width 20 height 20
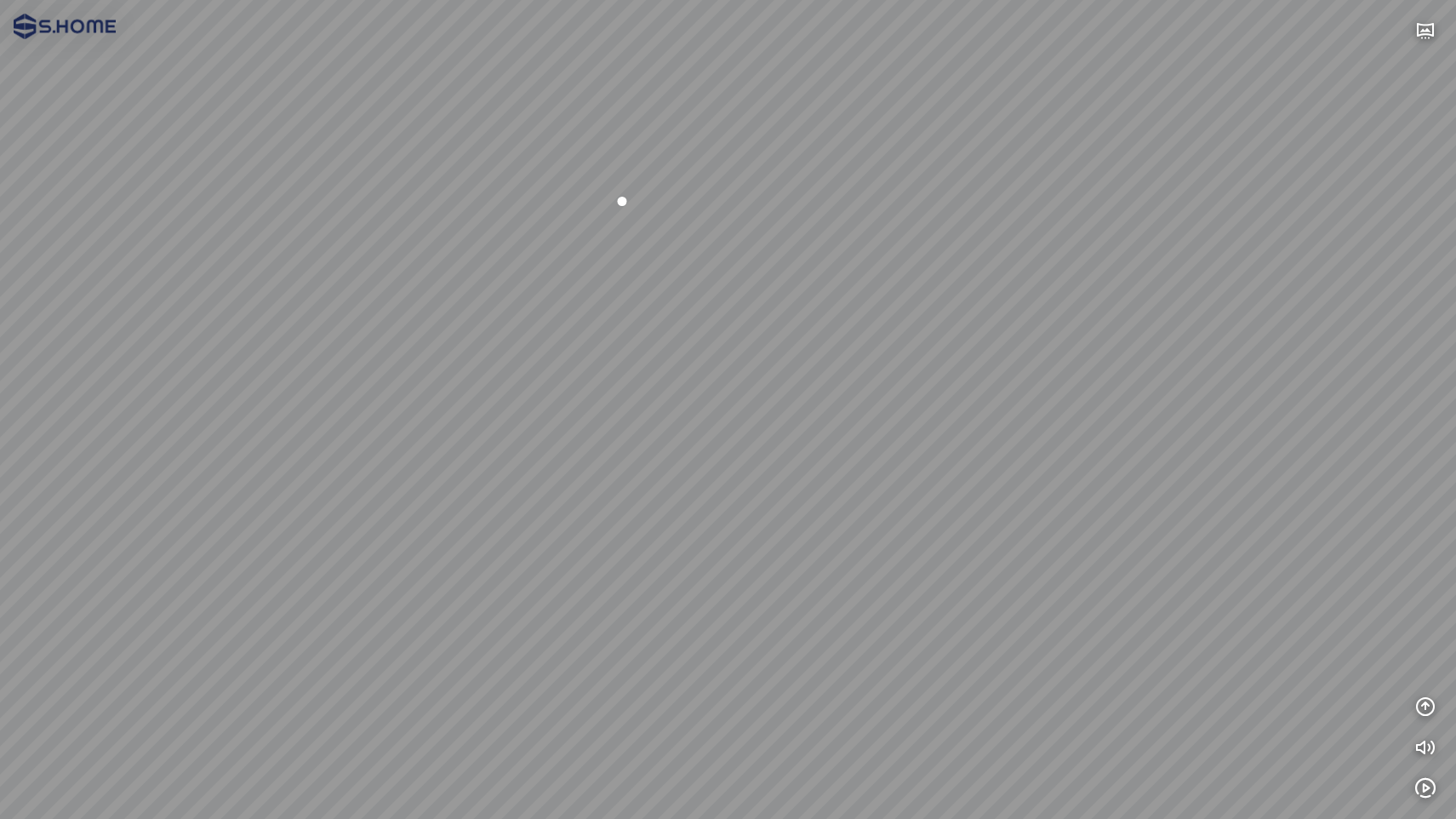
drag, startPoint x: 1085, startPoint y: 290, endPoint x: 812, endPoint y: 324, distance: 275.1
click at [812, 324] on div at bounding box center [728, 409] width 1456 height 819
drag, startPoint x: 873, startPoint y: 327, endPoint x: 820, endPoint y: 436, distance: 121.2
click at [739, 327] on div at bounding box center [728, 409] width 1456 height 819
drag, startPoint x: 931, startPoint y: 379, endPoint x: 509, endPoint y: 406, distance: 422.9
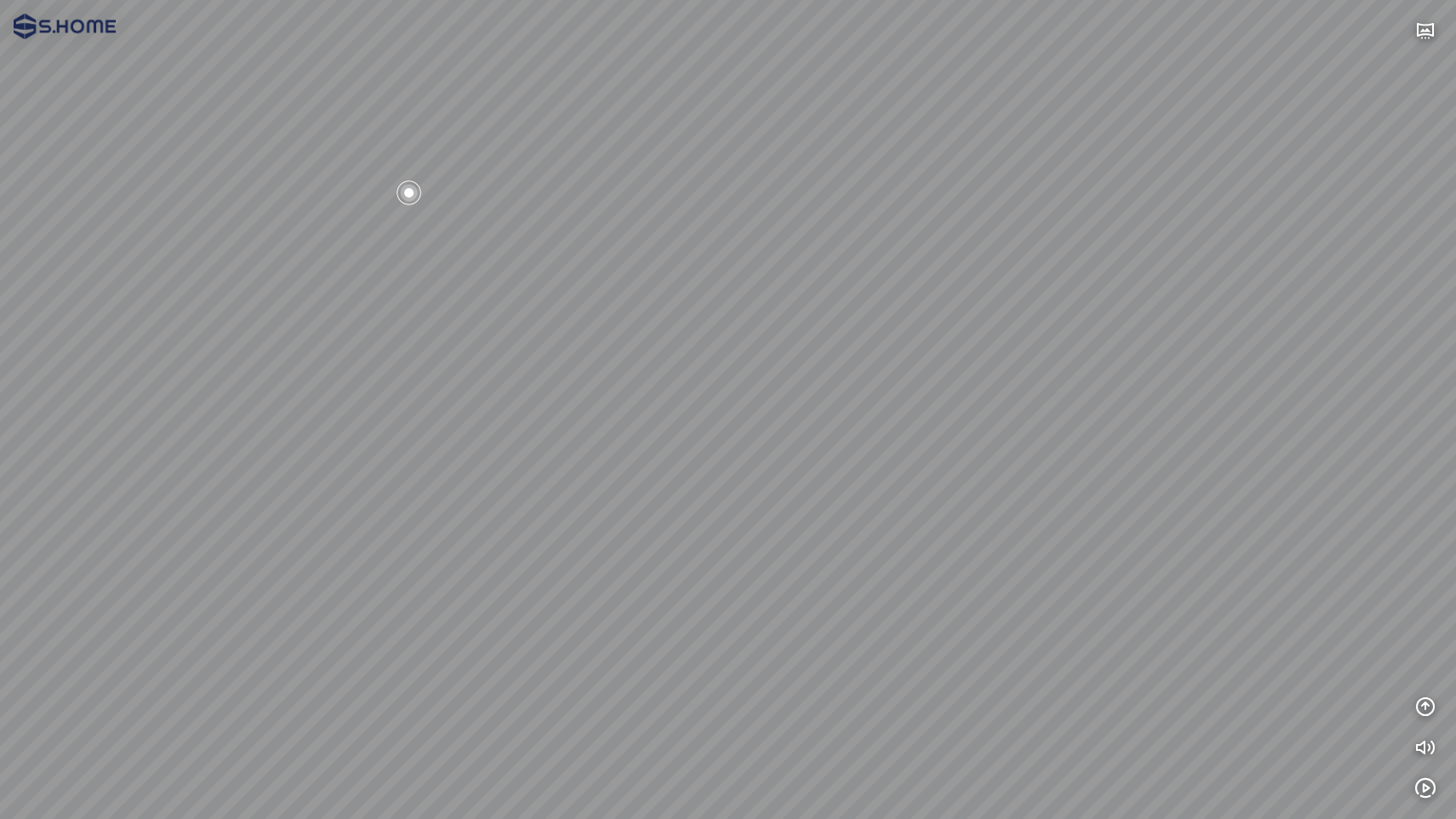
click at [509, 406] on div at bounding box center [728, 409] width 1456 height 819
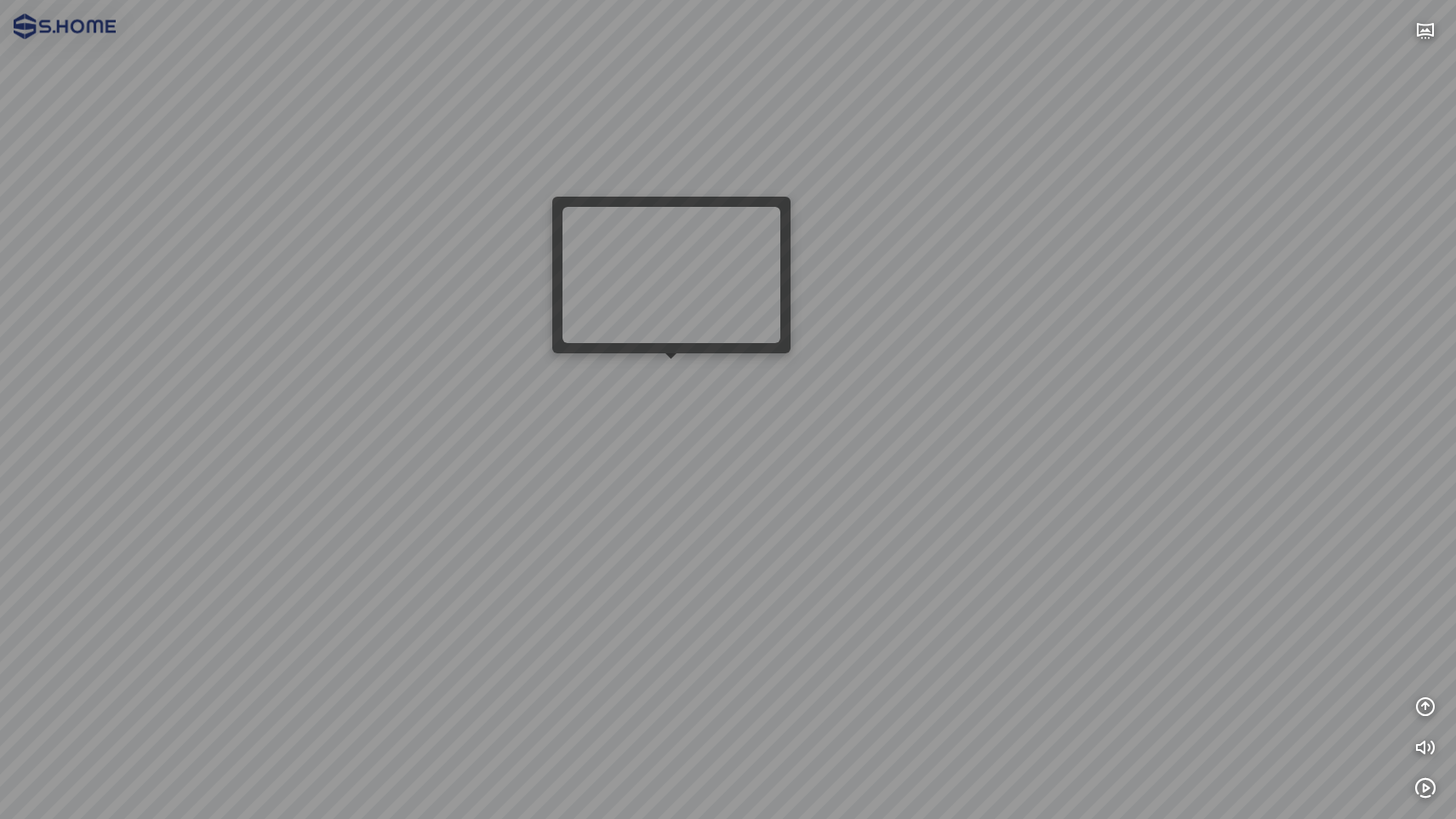
click at [677, 376] on div at bounding box center [728, 409] width 1456 height 819
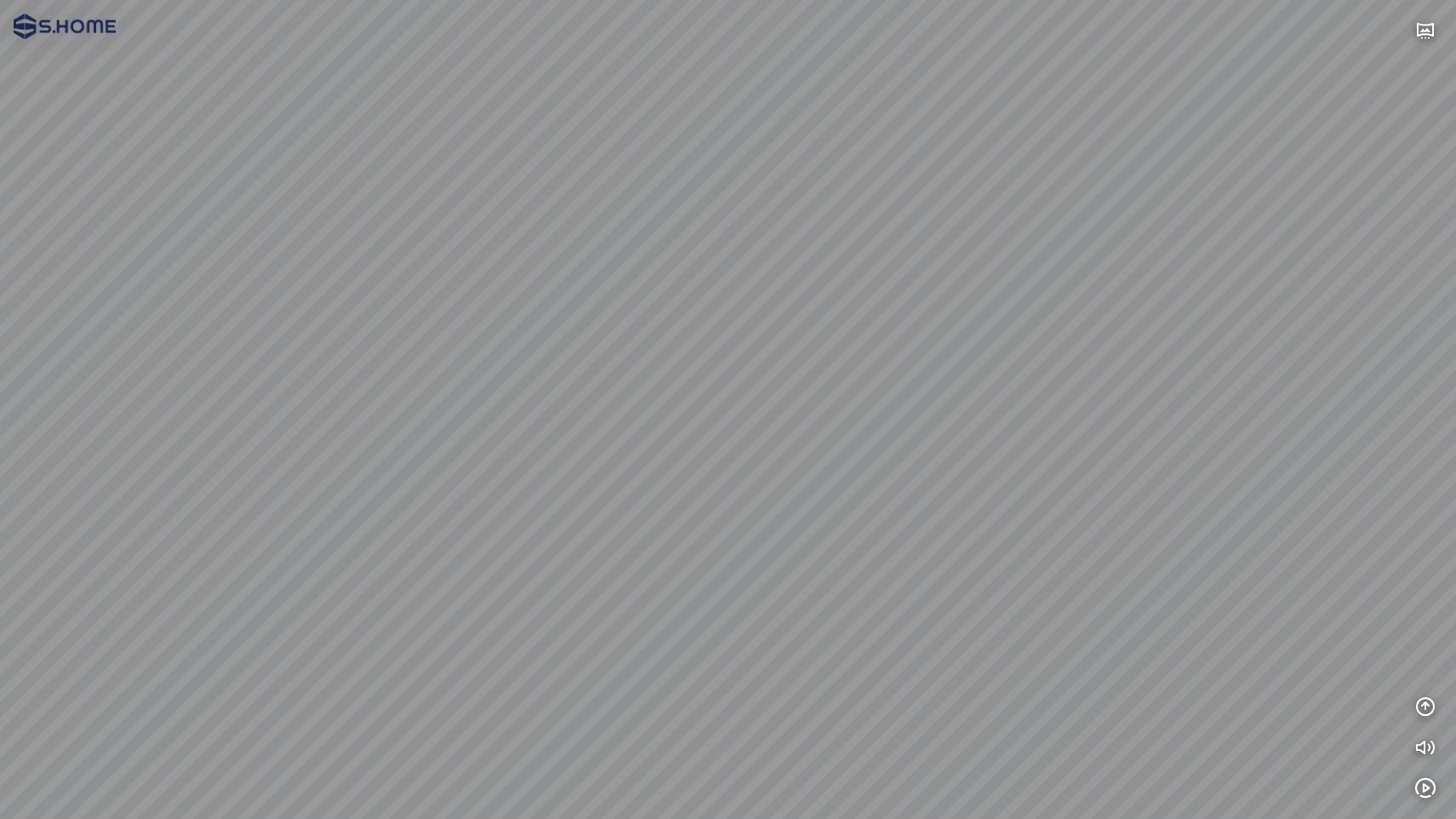
drag, startPoint x: 745, startPoint y: 491, endPoint x: 501, endPoint y: 361, distance: 276.5
click at [504, 358] on div at bounding box center [728, 409] width 1456 height 819
drag, startPoint x: 965, startPoint y: 396, endPoint x: 472, endPoint y: 429, distance: 494.1
click at [472, 429] on div at bounding box center [728, 409] width 1456 height 819
drag, startPoint x: 858, startPoint y: 426, endPoint x: 668, endPoint y: 480, distance: 197.5
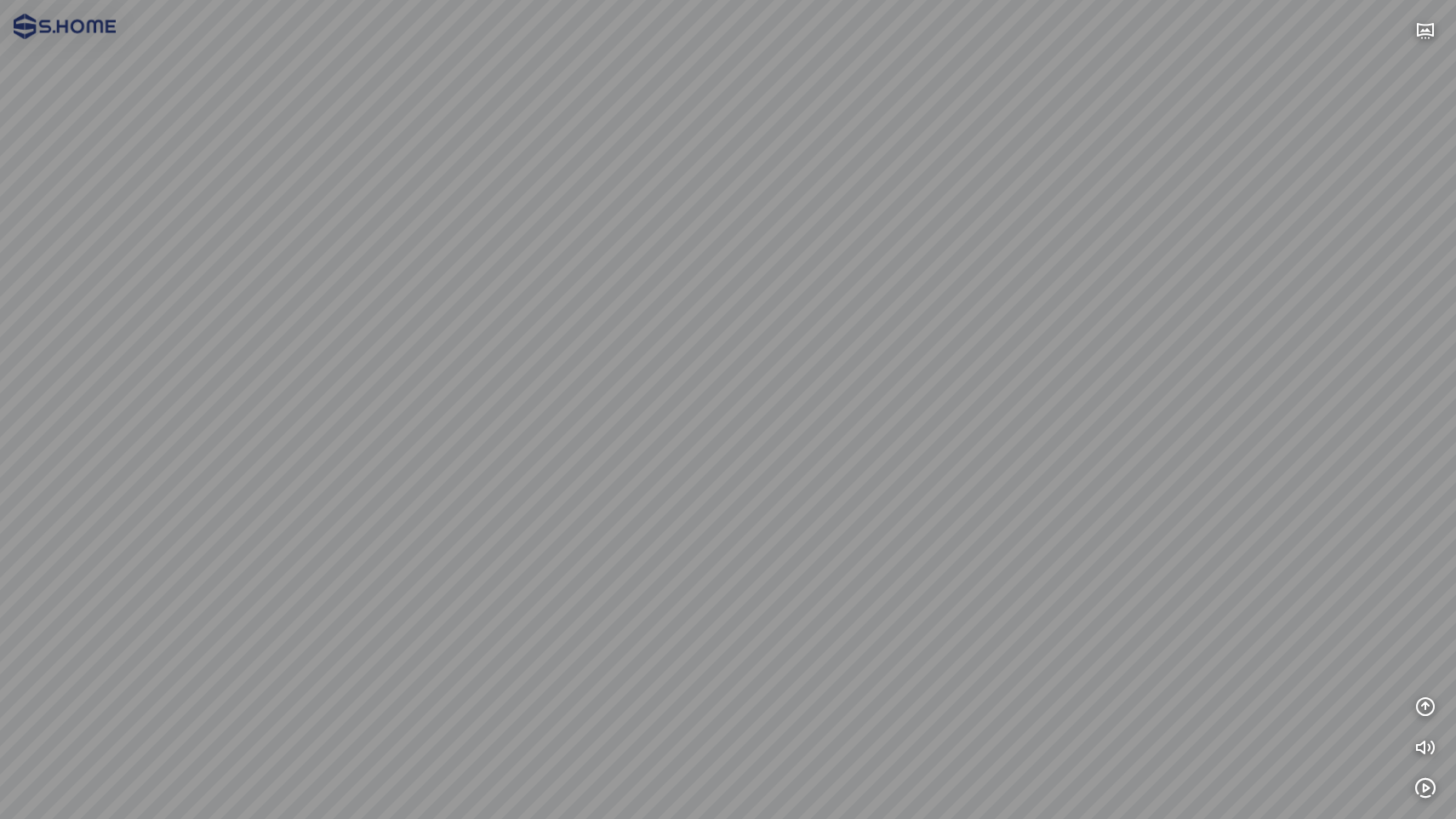
click at [668, 480] on div at bounding box center [728, 409] width 1456 height 819
drag, startPoint x: 863, startPoint y: 408, endPoint x: 976, endPoint y: 414, distance: 113.2
click at [976, 414] on div at bounding box center [728, 409] width 1456 height 819
click at [943, 331] on div at bounding box center [728, 409] width 1456 height 819
drag, startPoint x: 866, startPoint y: 445, endPoint x: 808, endPoint y: 348, distance: 113.0
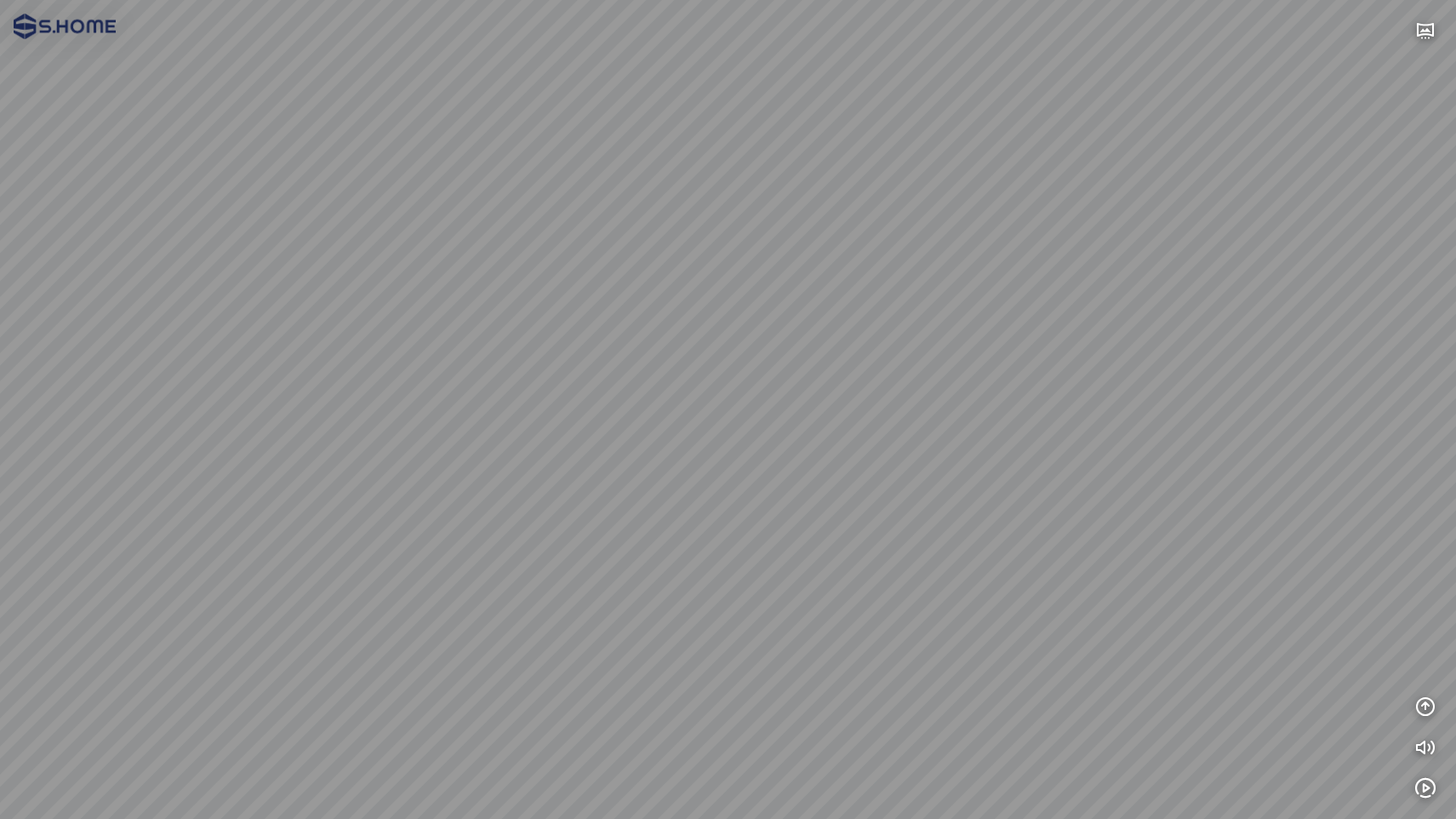
click at [808, 348] on div at bounding box center [728, 409] width 1456 height 819
drag, startPoint x: 951, startPoint y: 300, endPoint x: 796, endPoint y: 386, distance: 177.3
click at [796, 386] on div at bounding box center [728, 409] width 1456 height 819
drag, startPoint x: 790, startPoint y: 281, endPoint x: 853, endPoint y: 516, distance: 243.3
click at [853, 516] on div at bounding box center [728, 409] width 1456 height 819
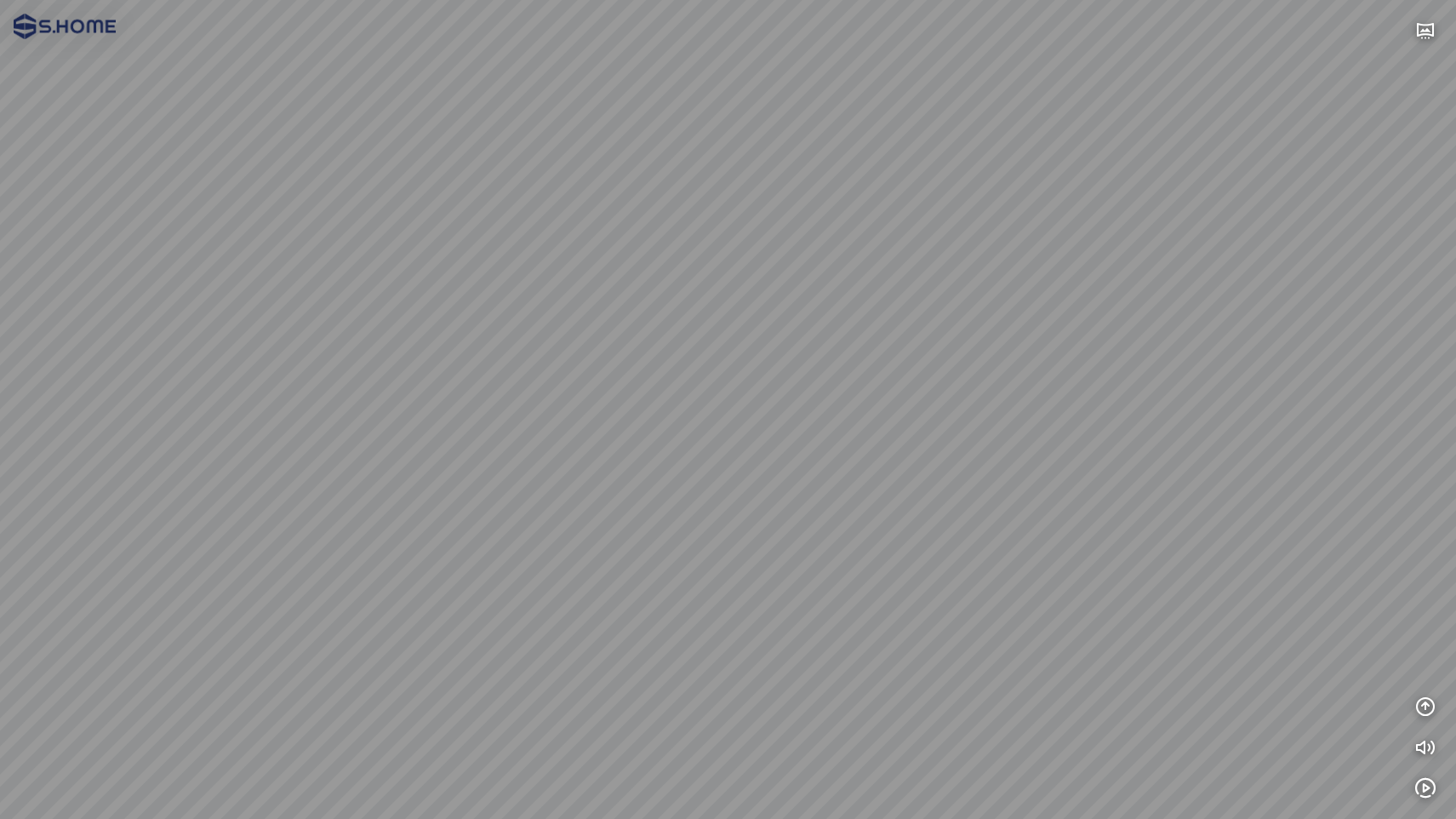
drag, startPoint x: 1066, startPoint y: 355, endPoint x: 592, endPoint y: 399, distance: 476.0
click at [592, 399] on div at bounding box center [728, 409] width 1456 height 819
drag, startPoint x: 903, startPoint y: 417, endPoint x: 1085, endPoint y: 428, distance: 182.3
click at [1192, 412] on div at bounding box center [728, 409] width 1456 height 819
drag, startPoint x: 561, startPoint y: 392, endPoint x: 865, endPoint y: 391, distance: 304.0
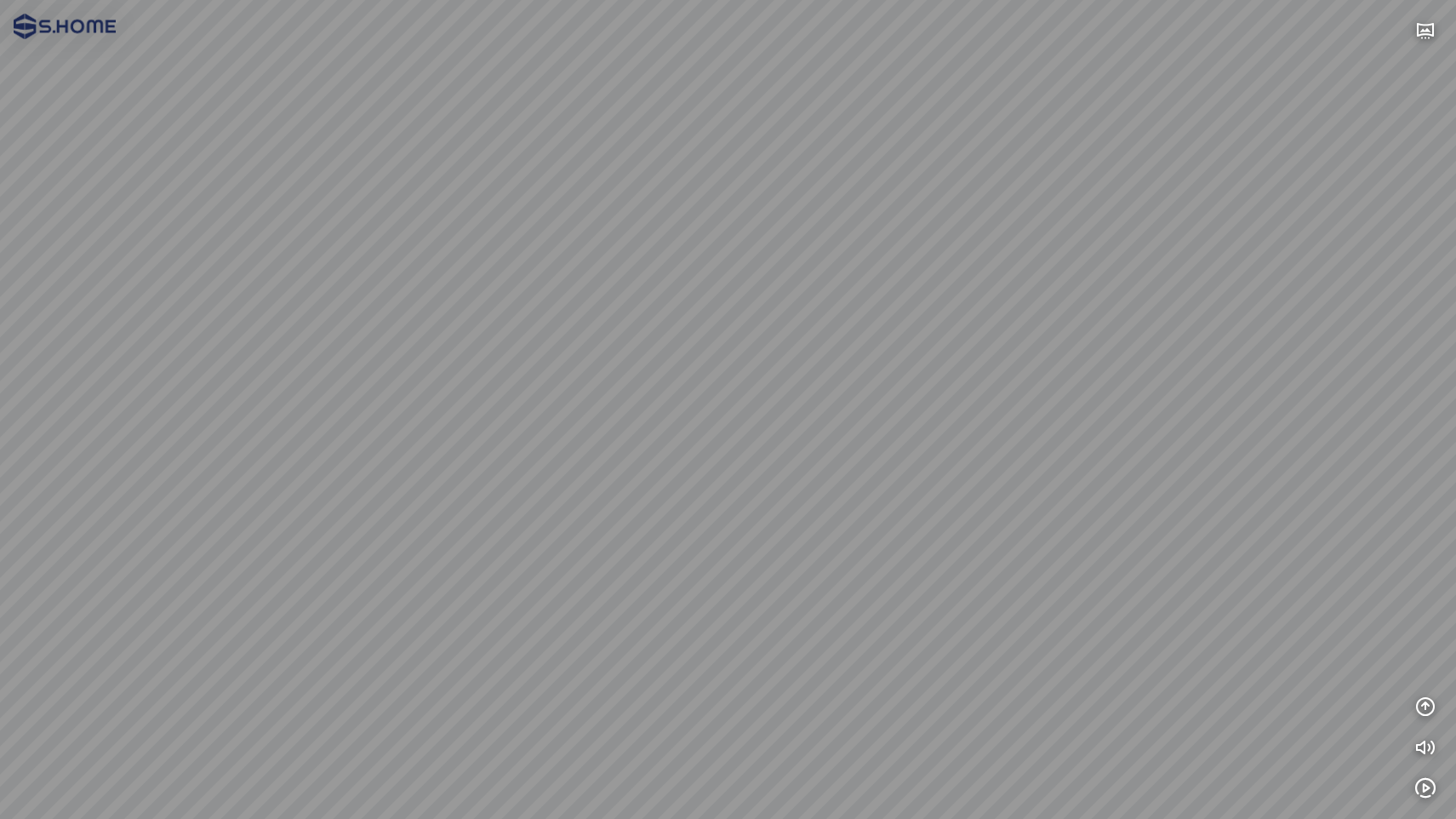
click at [865, 391] on div at bounding box center [728, 409] width 1456 height 819
drag, startPoint x: 784, startPoint y: 443, endPoint x: 870, endPoint y: 391, distance: 100.5
click at [870, 391] on div at bounding box center [728, 409] width 1456 height 819
drag, startPoint x: 839, startPoint y: 337, endPoint x: 536, endPoint y: 331, distance: 303.1
click at [422, 324] on div at bounding box center [728, 409] width 1456 height 819
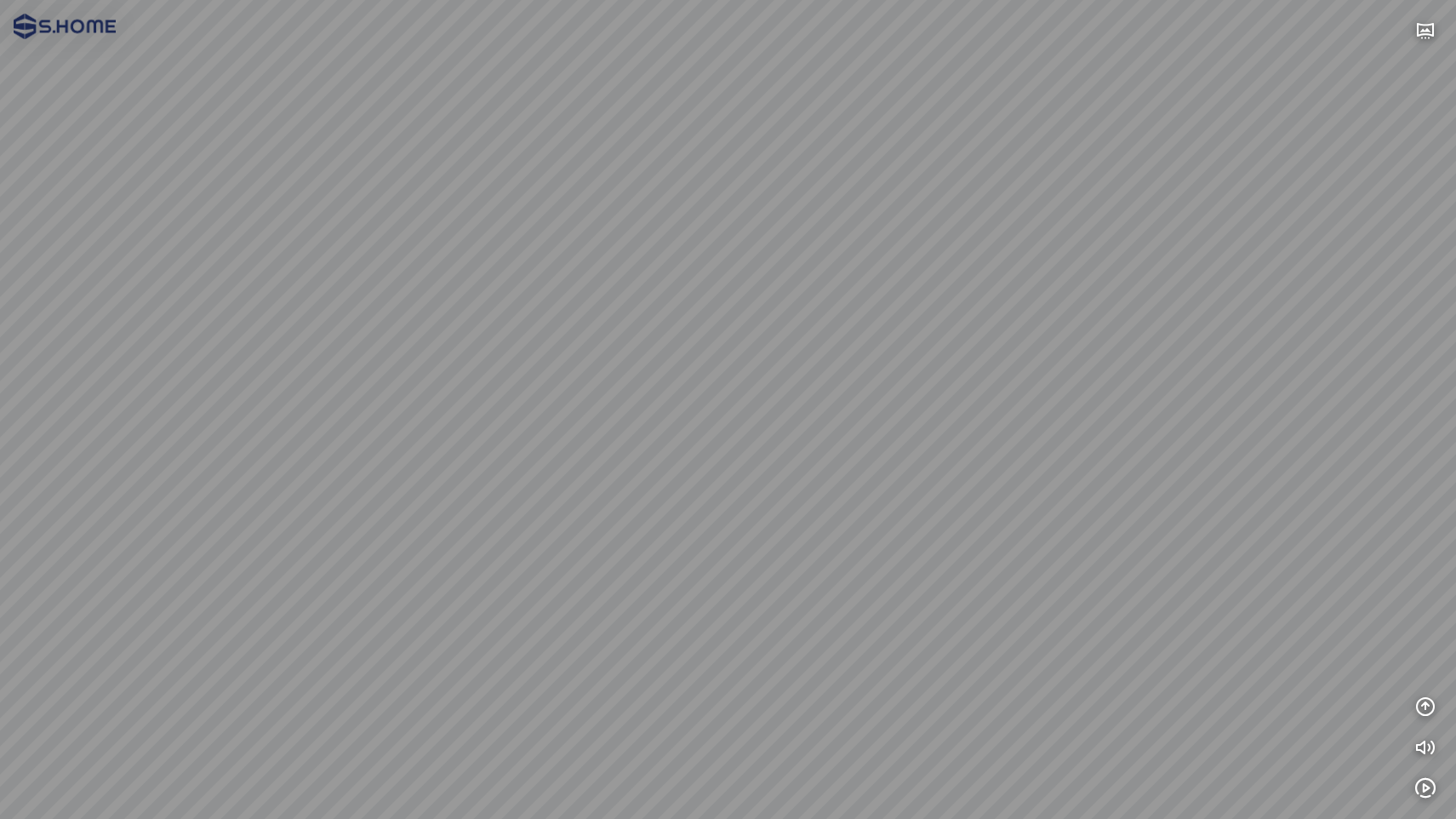
drag, startPoint x: 791, startPoint y: 325, endPoint x: 644, endPoint y: 372, distance: 154.3
click at [638, 370] on div at bounding box center [728, 409] width 1456 height 819
click at [824, 352] on div at bounding box center [728, 409] width 1456 height 819
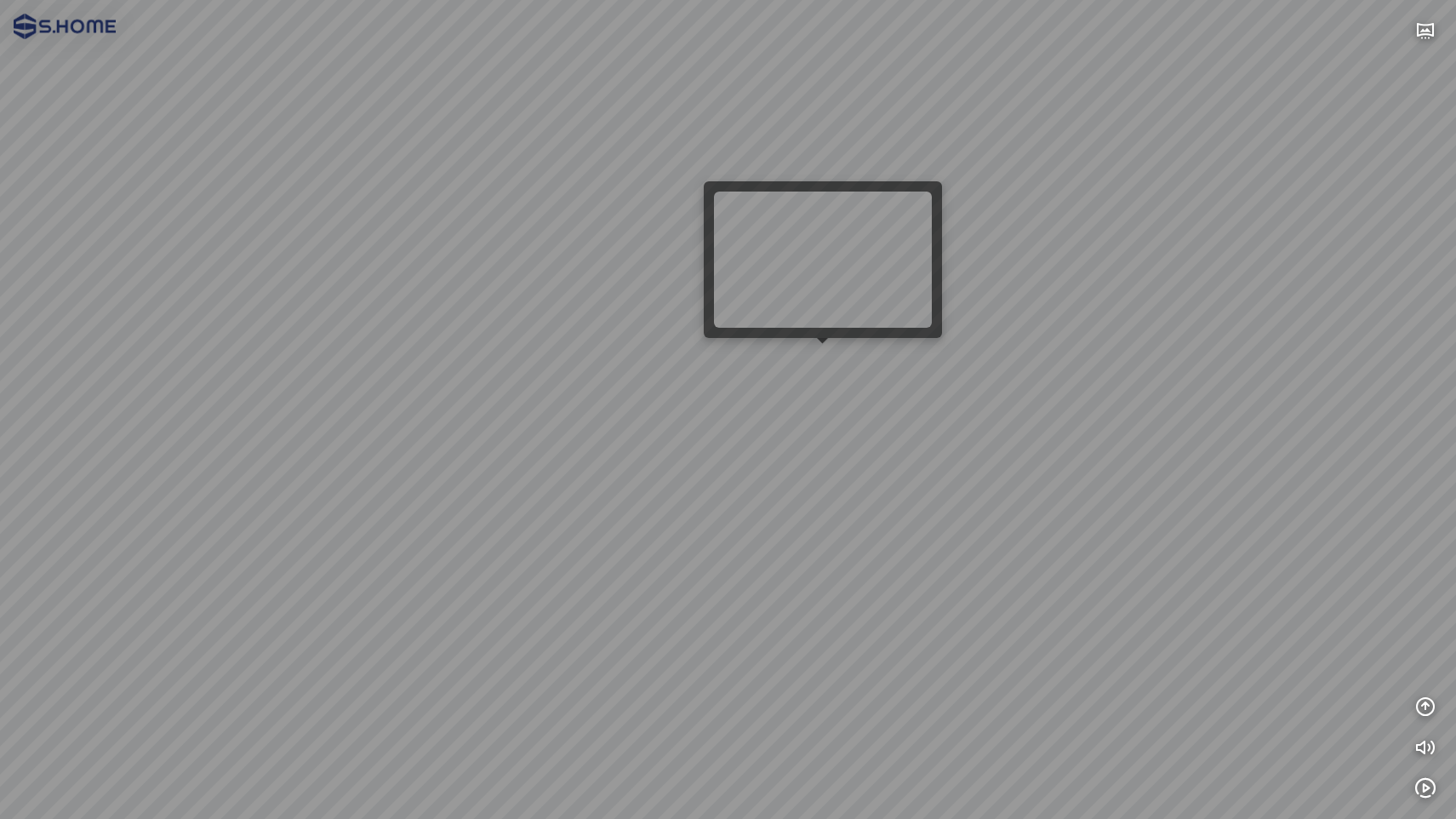
click at [824, 355] on div at bounding box center [728, 409] width 1456 height 819
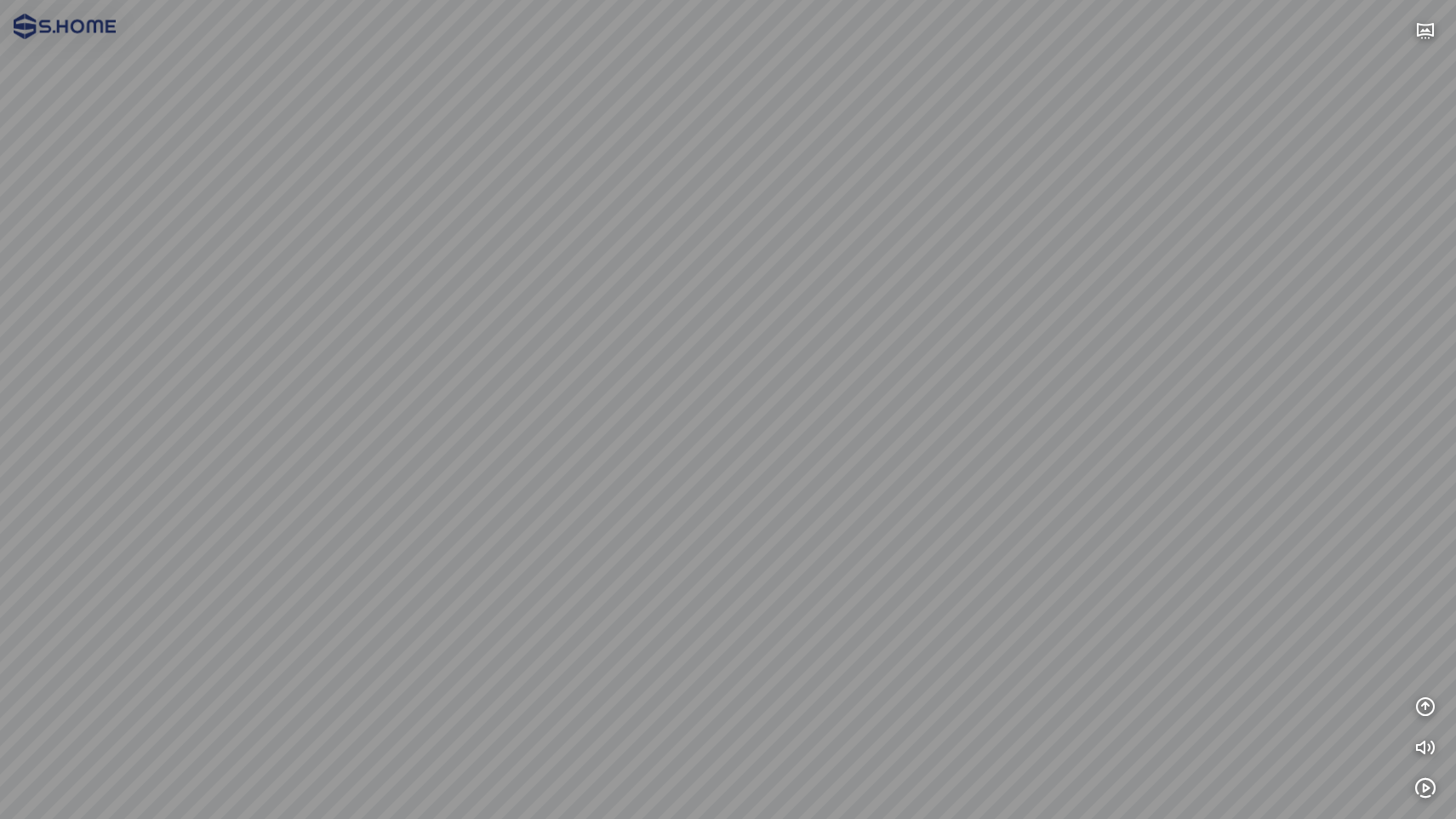
drag, startPoint x: 1047, startPoint y: 545, endPoint x: 694, endPoint y: 576, distance: 354.4
click at [694, 576] on div at bounding box center [728, 409] width 1456 height 819
drag, startPoint x: 644, startPoint y: 540, endPoint x: 422, endPoint y: 494, distance: 226.7
click at [422, 494] on div at bounding box center [728, 409] width 1456 height 819
drag, startPoint x: 583, startPoint y: 497, endPoint x: 917, endPoint y: 480, distance: 334.4
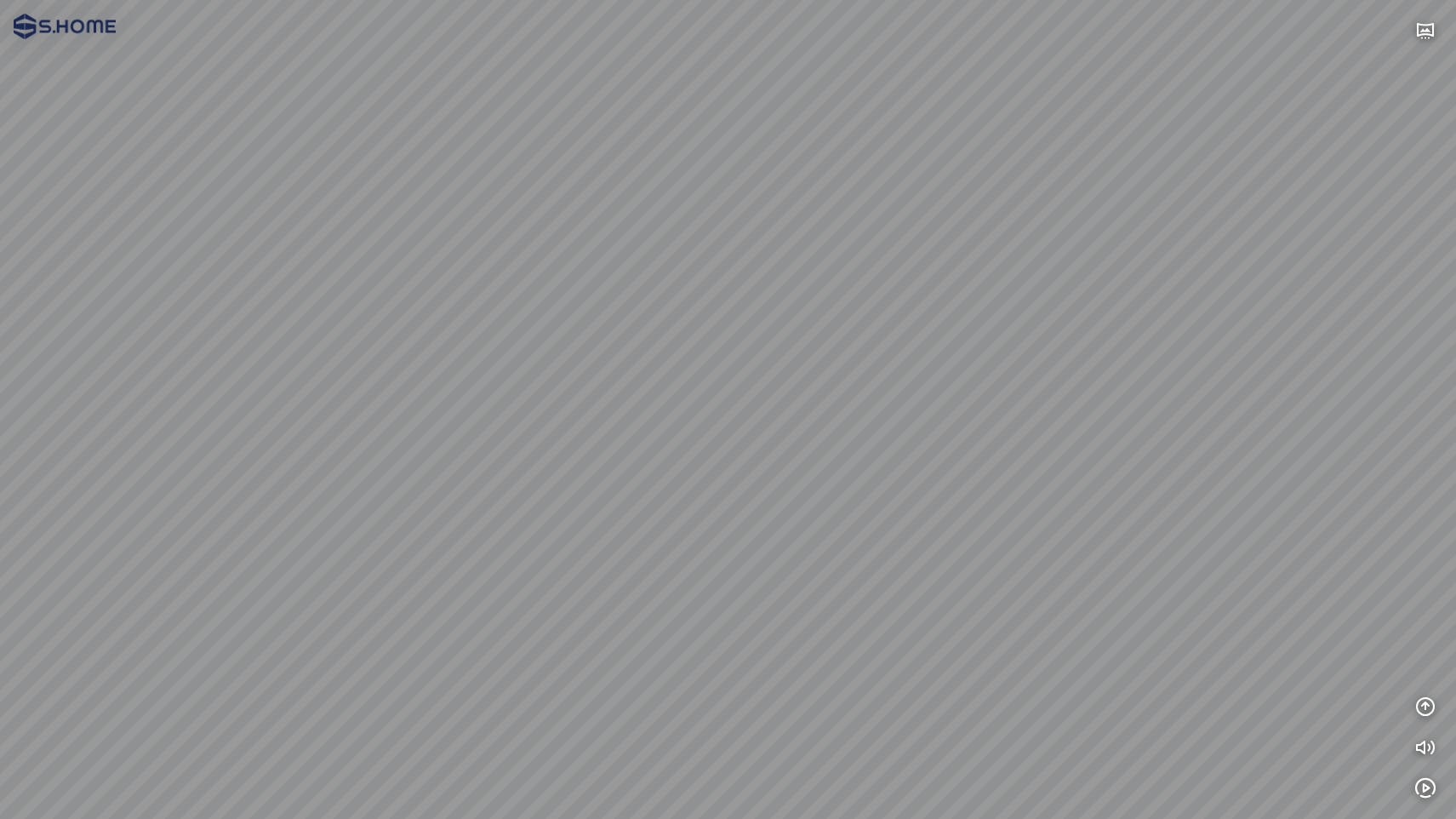
click at [883, 480] on div at bounding box center [728, 409] width 1456 height 819
drag, startPoint x: 468, startPoint y: 468, endPoint x: 986, endPoint y: 445, distance: 518.5
click at [972, 444] on div at bounding box center [728, 409] width 1456 height 819
drag, startPoint x: 927, startPoint y: 449, endPoint x: 308, endPoint y: 441, distance: 619.1
click at [308, 441] on div at bounding box center [728, 409] width 1456 height 819
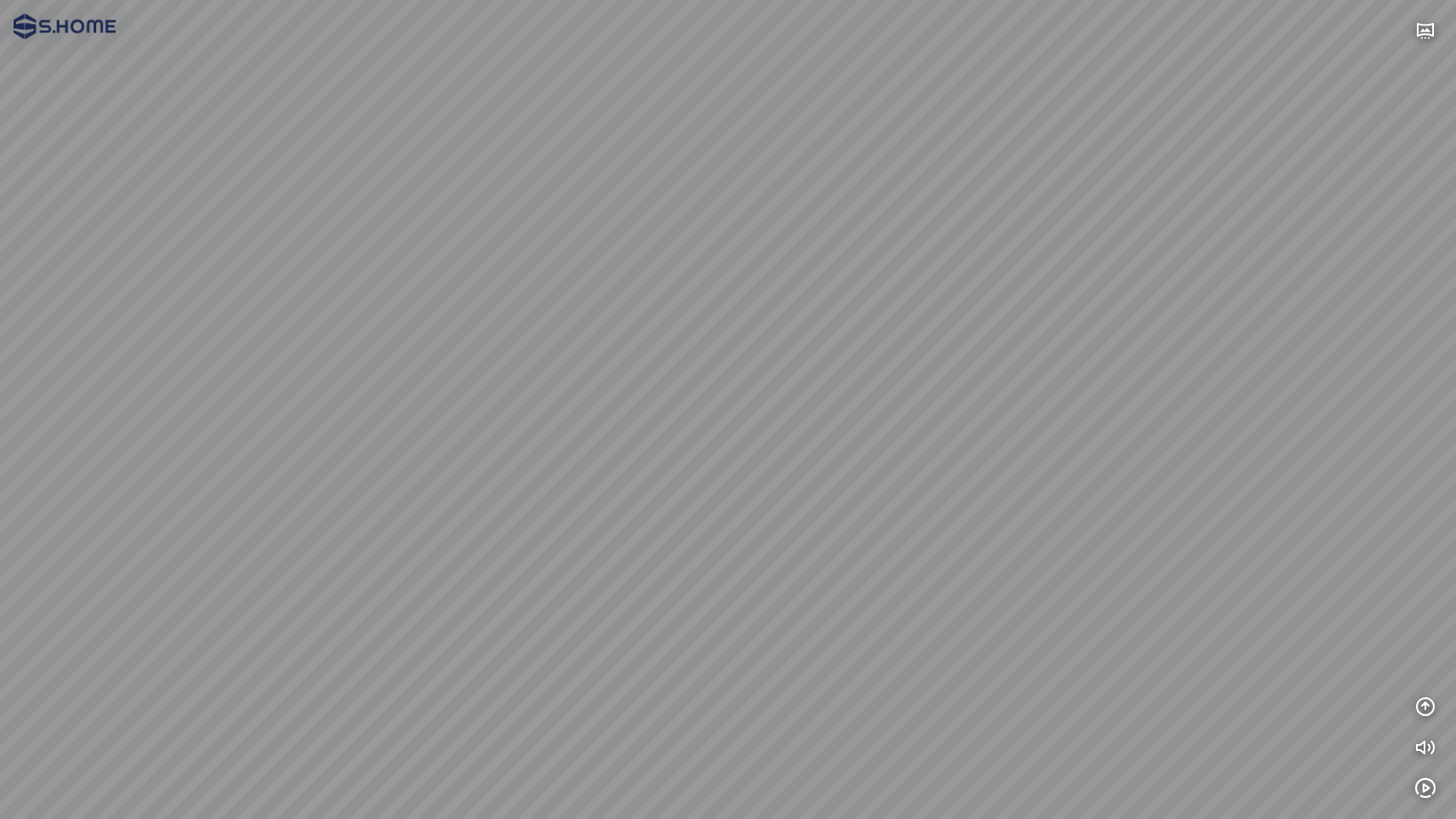
drag, startPoint x: 775, startPoint y: 416, endPoint x: 494, endPoint y: 461, distance: 284.6
click at [267, 420] on div at bounding box center [728, 409] width 1456 height 819
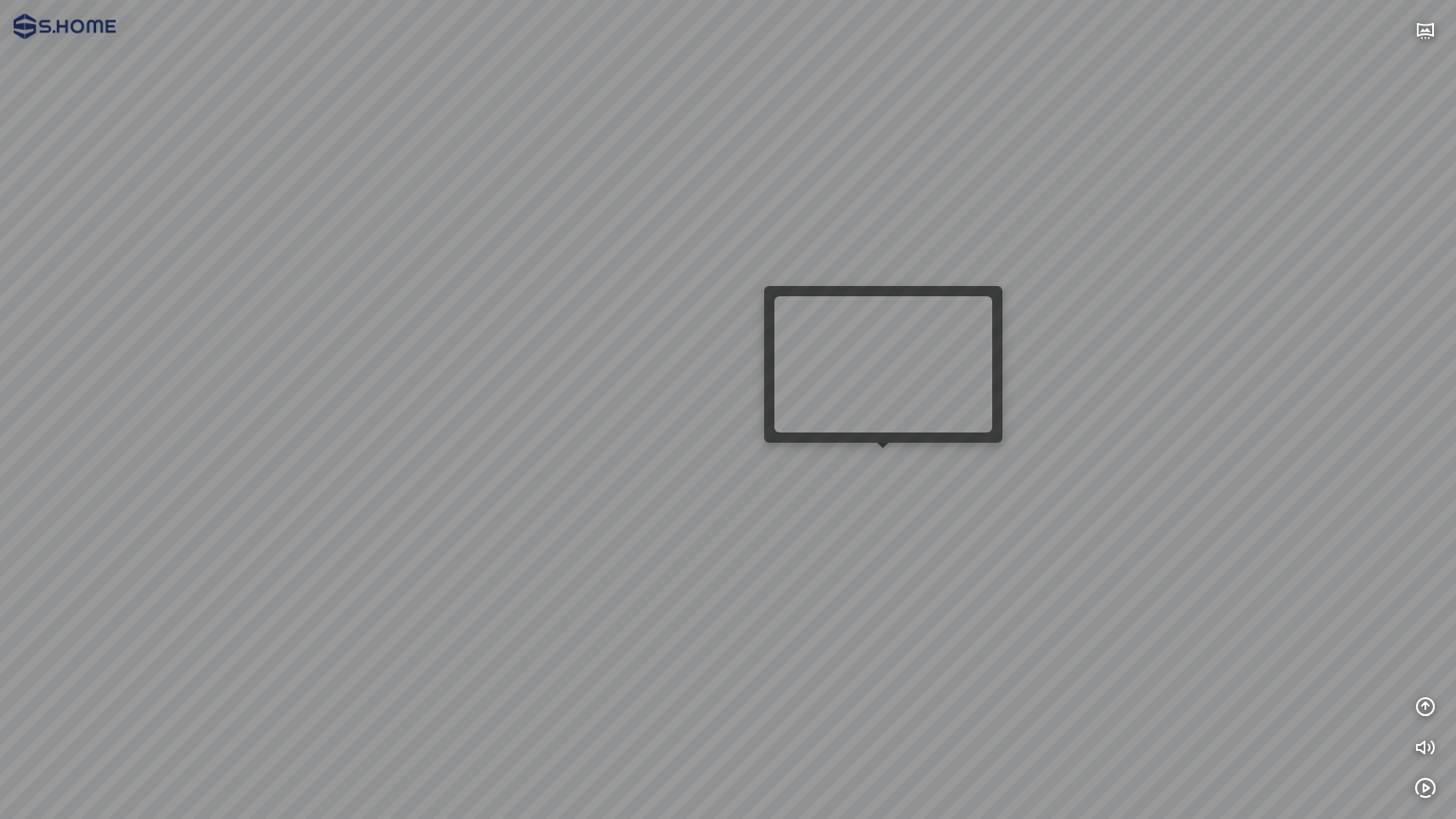
click at [890, 469] on div at bounding box center [728, 409] width 1456 height 819
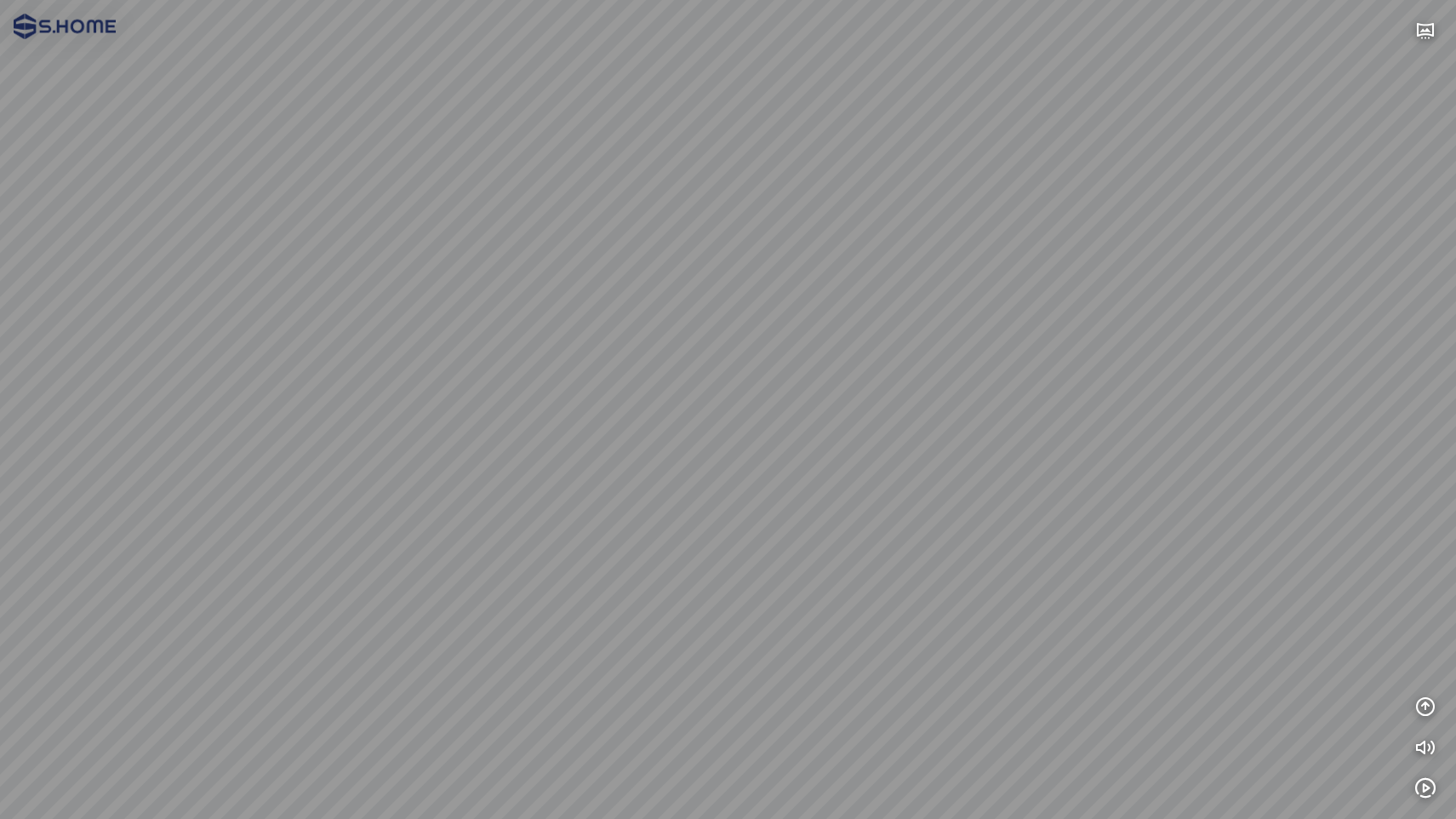
drag, startPoint x: 1059, startPoint y: 492, endPoint x: 1181, endPoint y: 434, distance: 135.1
click at [1151, 434] on div at bounding box center [728, 409] width 1456 height 819
drag, startPoint x: 739, startPoint y: 428, endPoint x: 1032, endPoint y: 434, distance: 293.1
click at [1032, 434] on div at bounding box center [728, 409] width 1456 height 819
drag, startPoint x: 652, startPoint y: 331, endPoint x: 681, endPoint y: 394, distance: 69.4
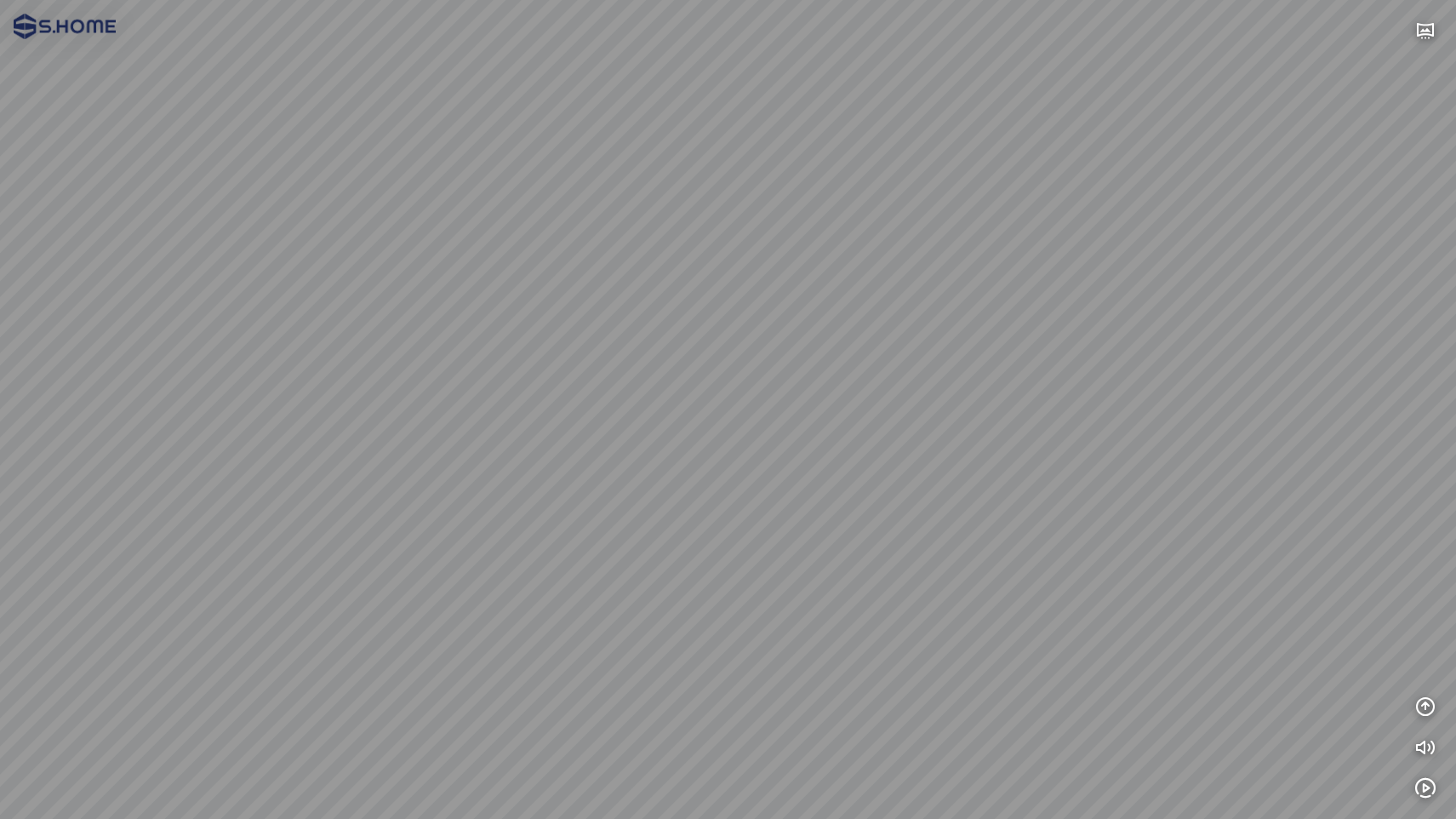
click at [681, 394] on div at bounding box center [728, 409] width 1456 height 819
drag, startPoint x: 459, startPoint y: 370, endPoint x: 610, endPoint y: 382, distance: 151.5
click at [577, 477] on div at bounding box center [728, 409] width 1456 height 819
click at [610, 382] on div at bounding box center [728, 409] width 1456 height 819
click at [1419, 713] on icon "button" at bounding box center [1424, 706] width 20 height 20
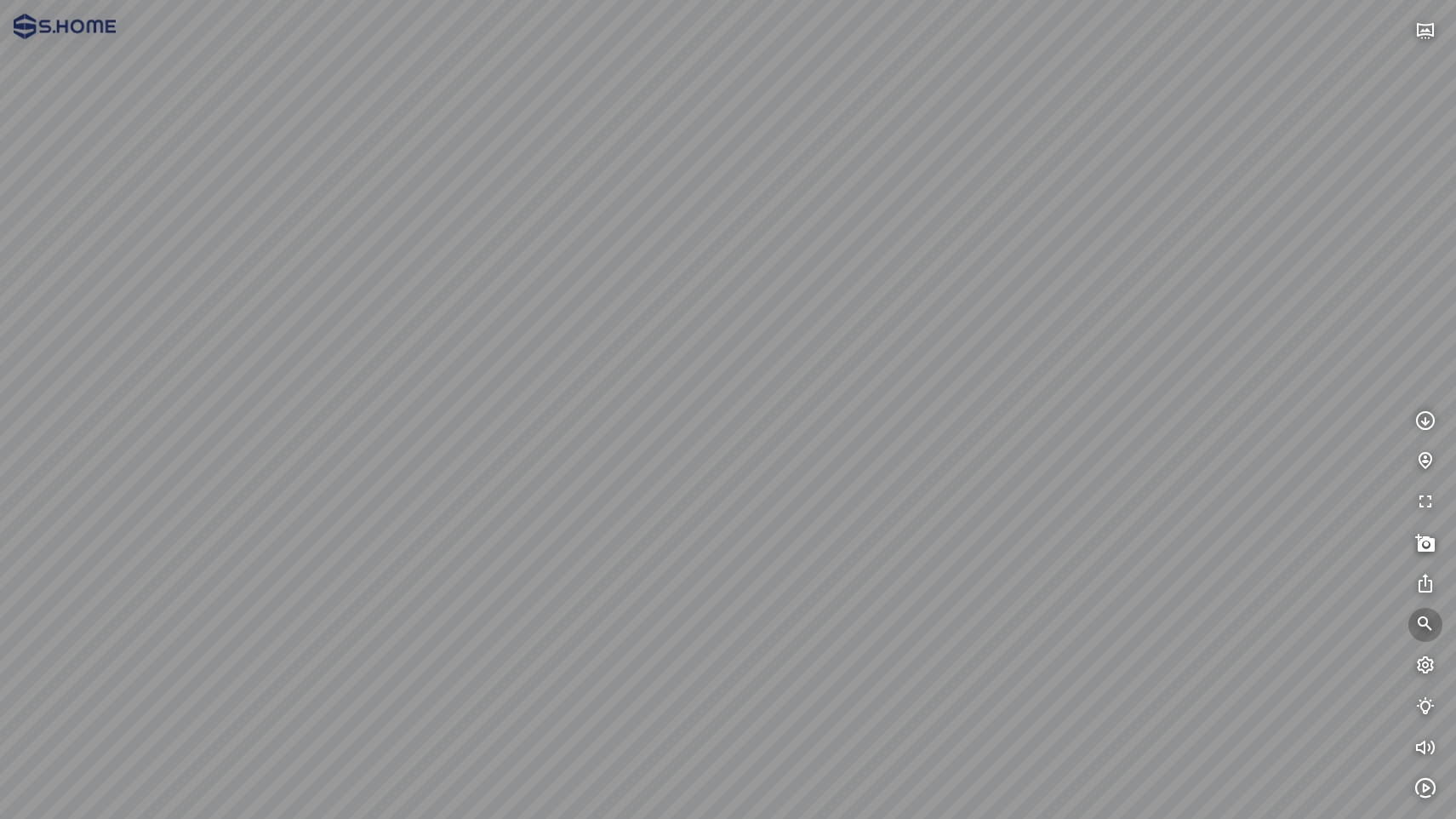
click at [1425, 619] on icon "button" at bounding box center [1424, 624] width 20 height 20
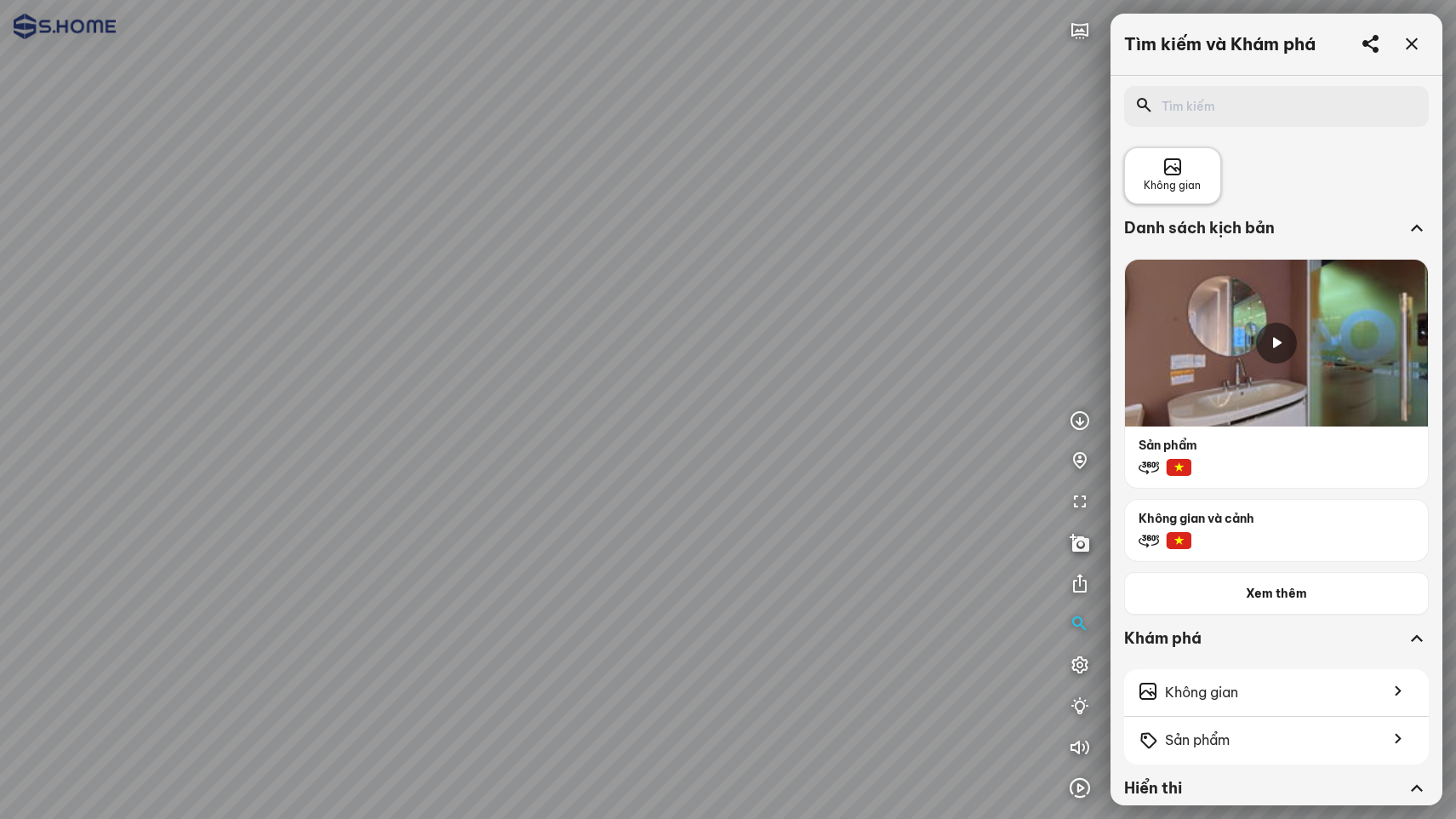
click at [1176, 170] on icon at bounding box center [1172, 168] width 20 height 20
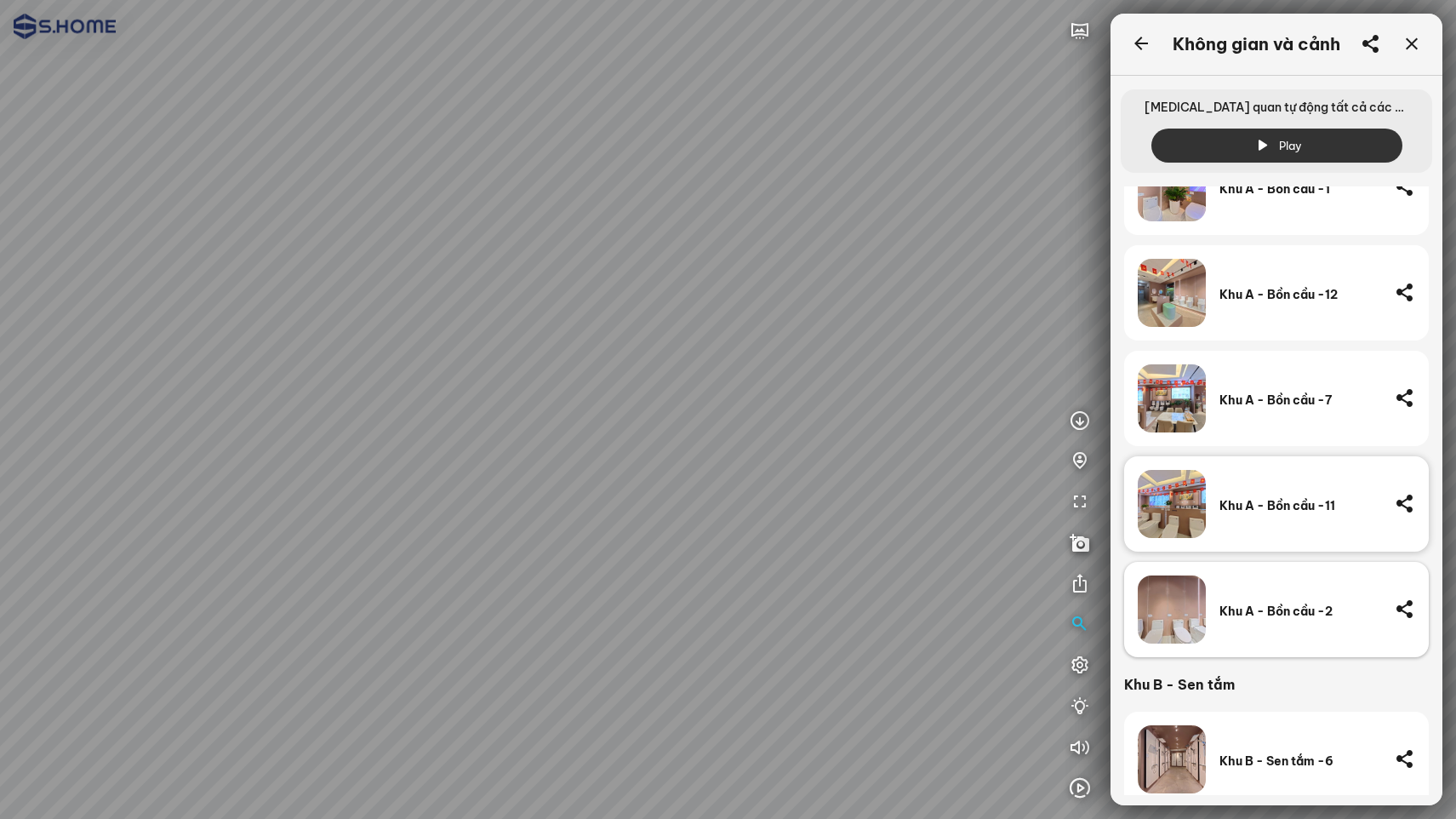
scroll to position [952, 0]
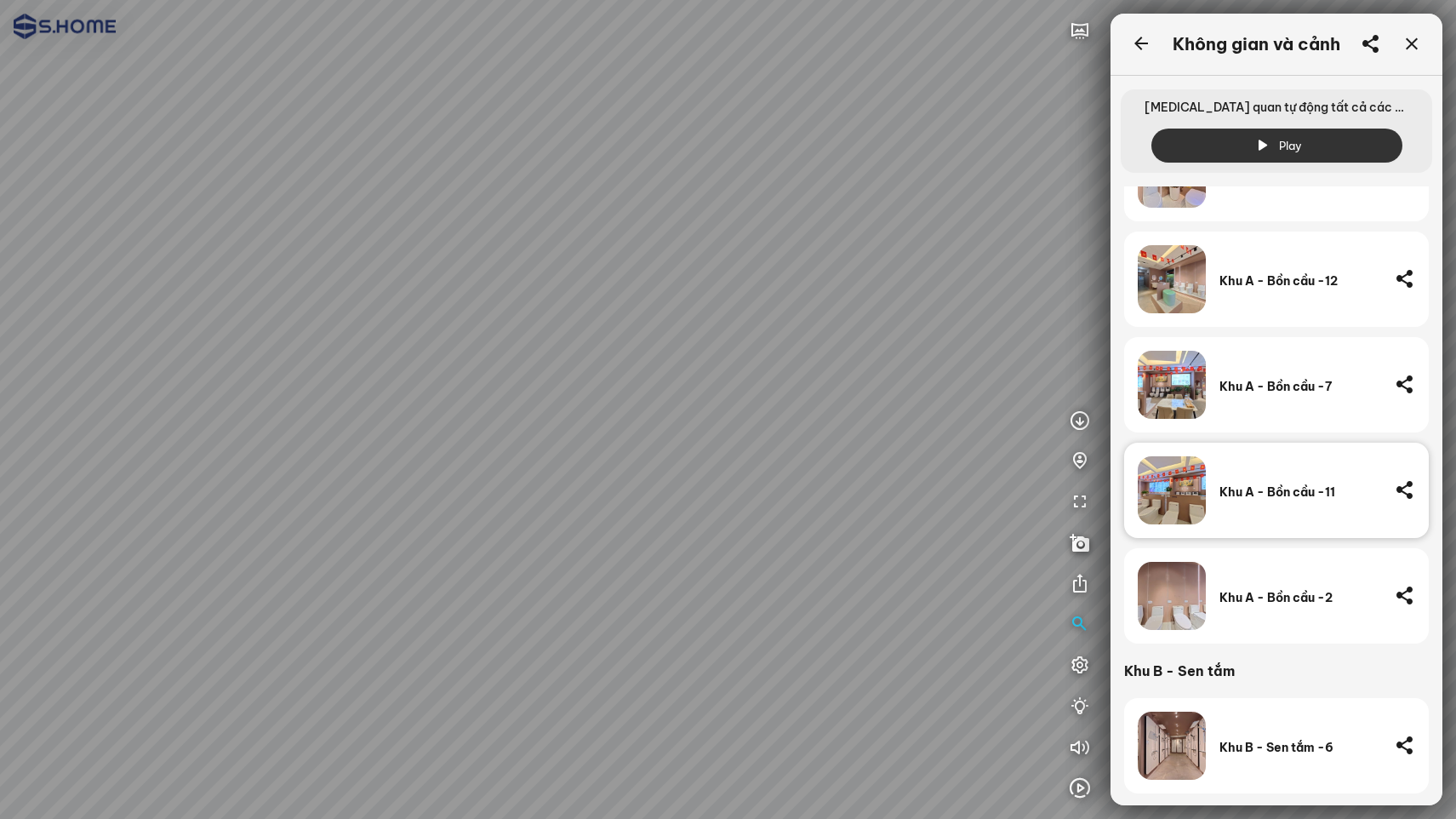
drag, startPoint x: 784, startPoint y: 473, endPoint x: 643, endPoint y: 381, distance: 168.4
click at [639, 376] on div at bounding box center [728, 409] width 1456 height 819
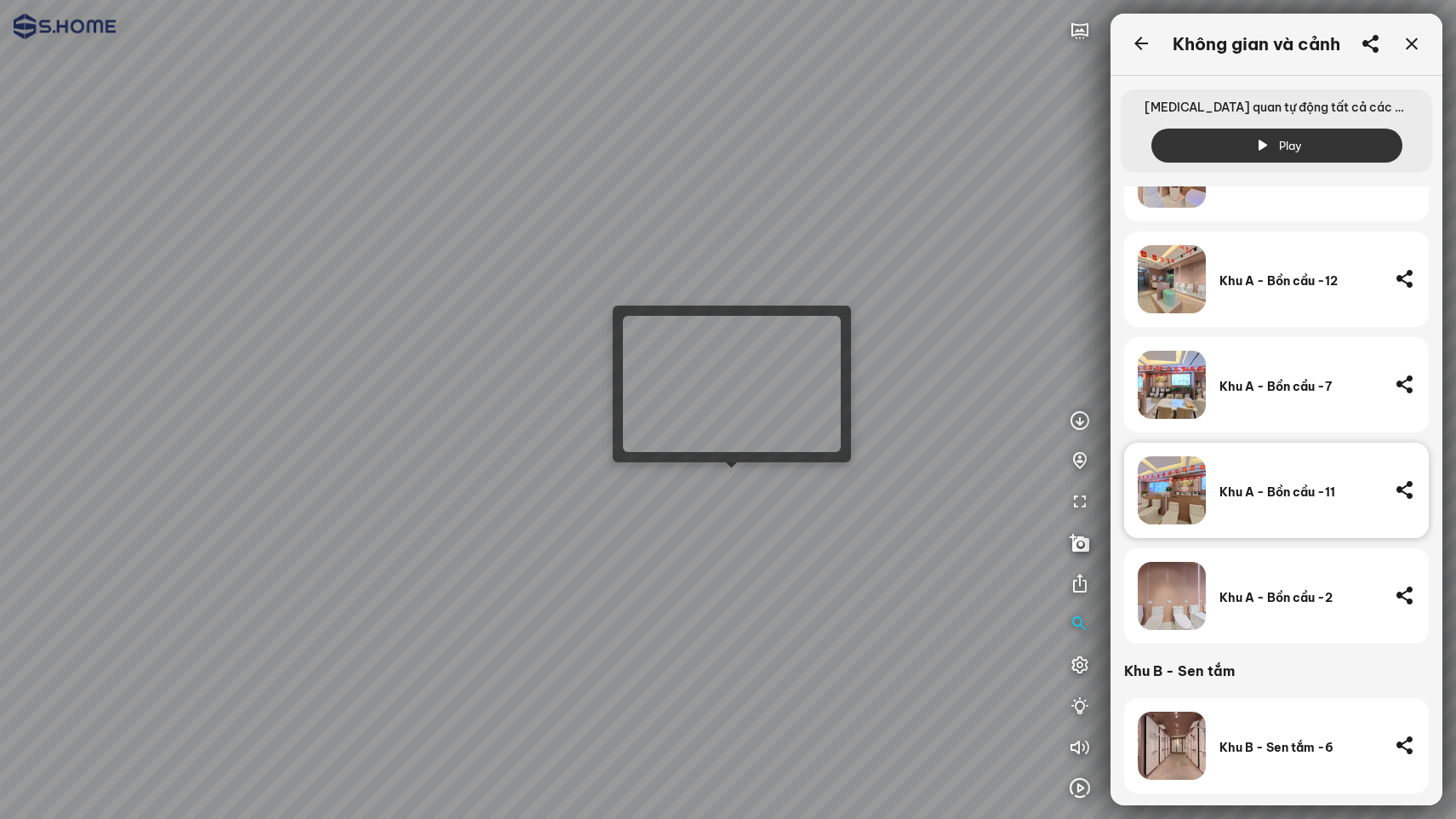
click at [748, 476] on div at bounding box center [728, 409] width 1456 height 819
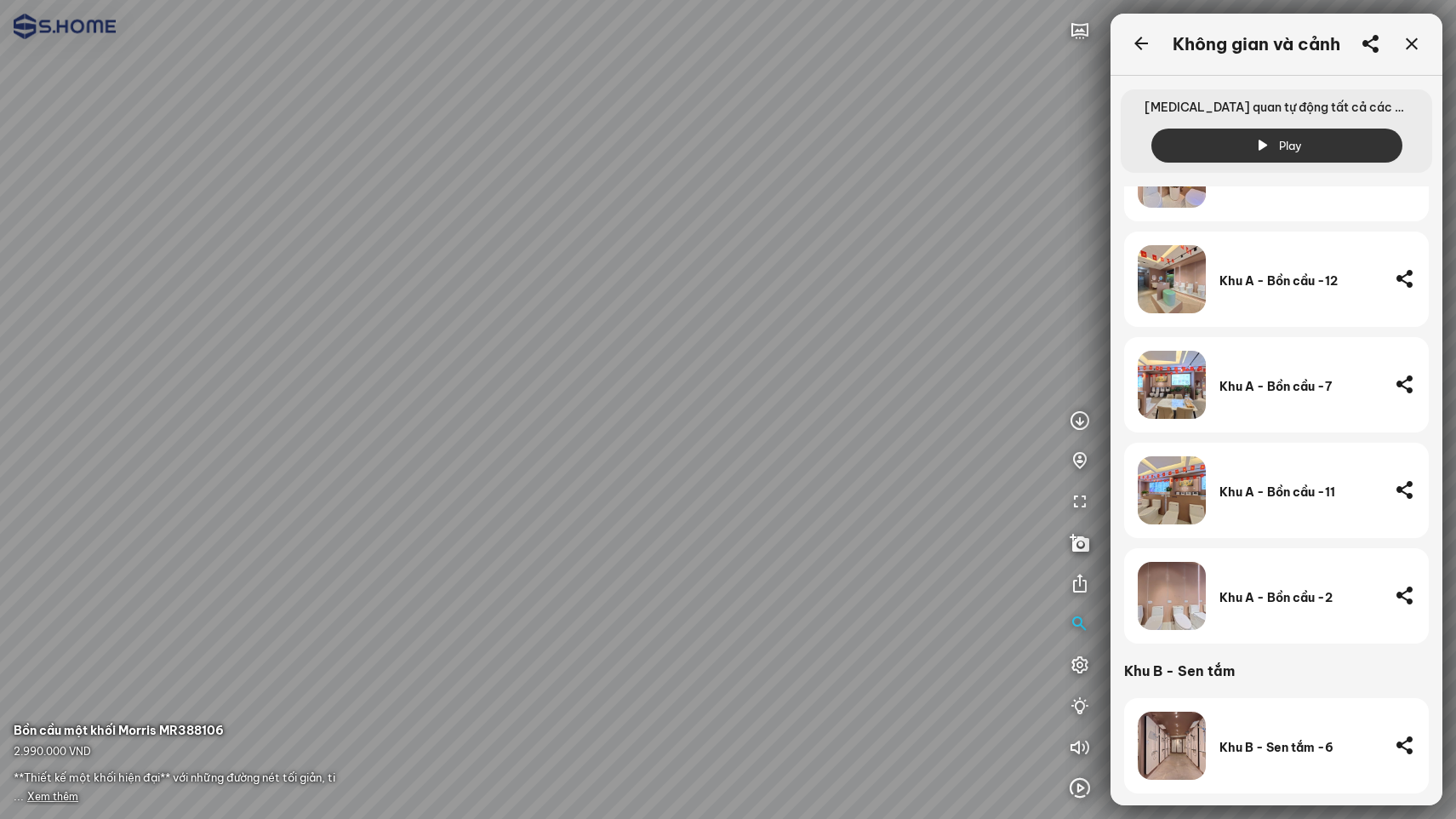
drag, startPoint x: 759, startPoint y: 493, endPoint x: 180, endPoint y: 396, distance: 587.1
click at [121, 391] on div at bounding box center [728, 409] width 1456 height 819
click at [234, 416] on div at bounding box center [728, 409] width 1456 height 819
drag, startPoint x: 686, startPoint y: 347, endPoint x: 590, endPoint y: 471, distance: 156.8
click at [590, 471] on div at bounding box center [728, 409] width 1456 height 819
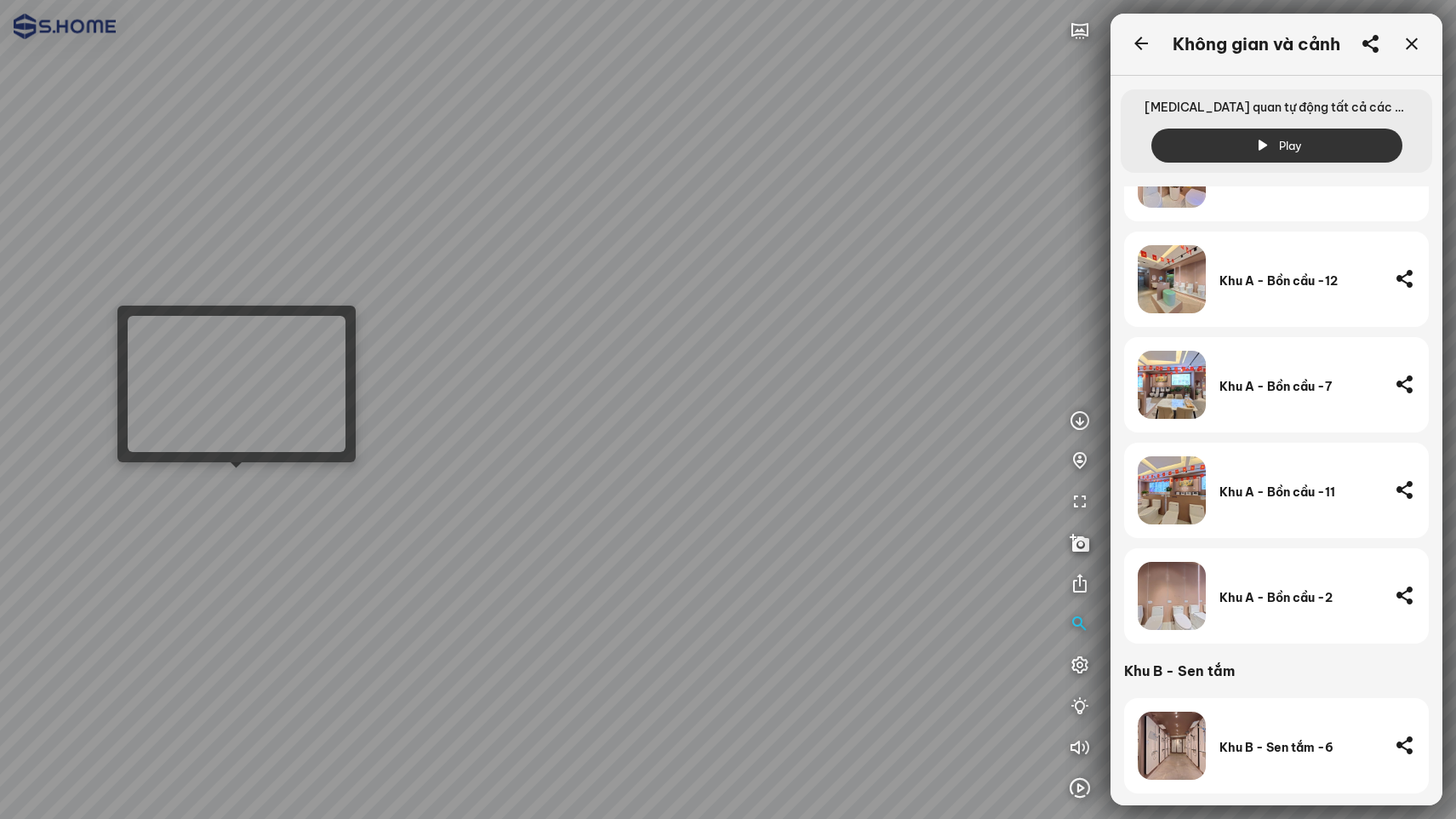
click at [249, 486] on div at bounding box center [728, 409] width 1456 height 819
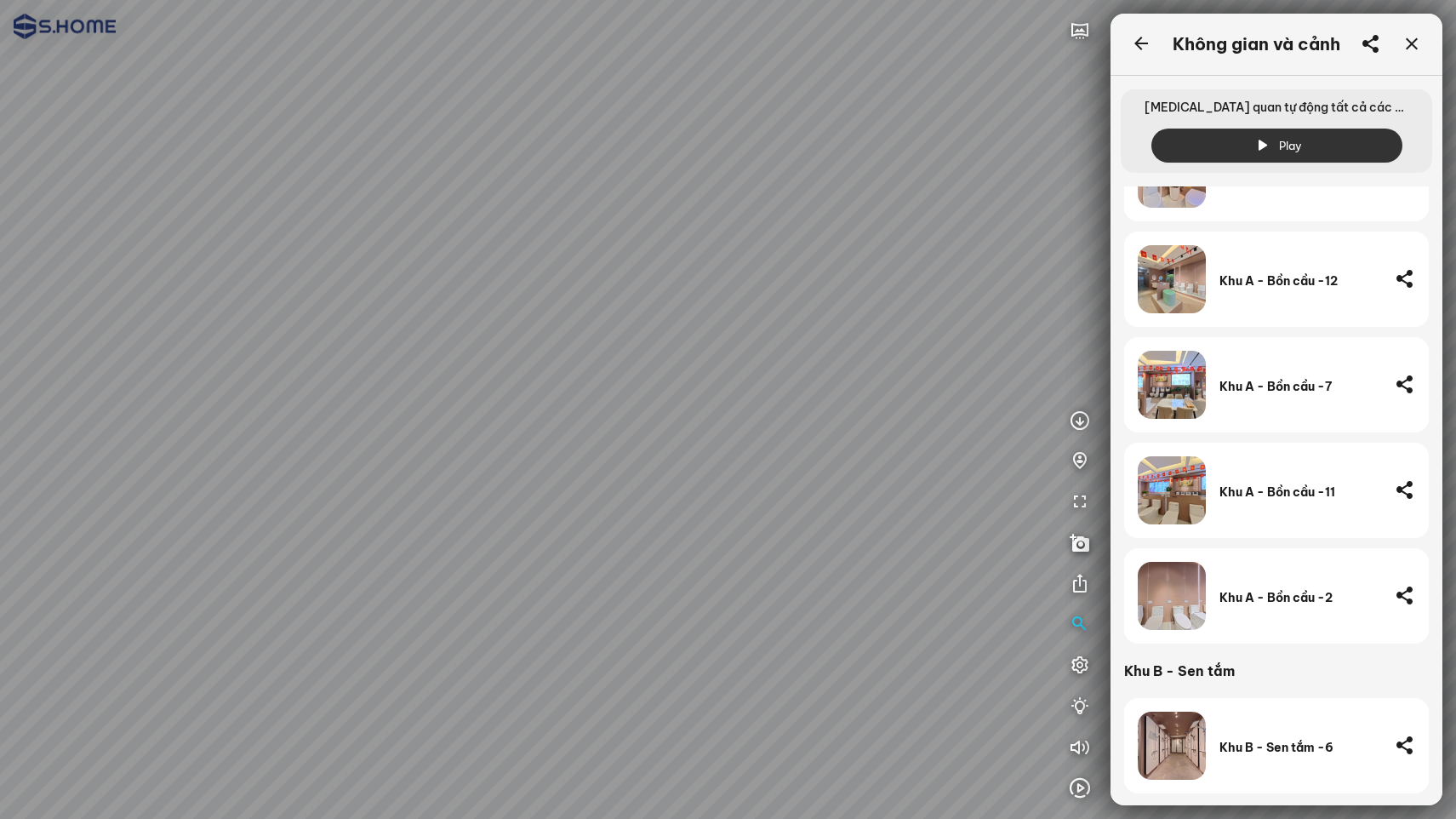
drag, startPoint x: 480, startPoint y: 418, endPoint x: 867, endPoint y: 464, distance: 389.7
click at [864, 463] on div at bounding box center [728, 409] width 1456 height 819
drag, startPoint x: 494, startPoint y: 419, endPoint x: 761, endPoint y: 237, distance: 323.1
click at [758, 237] on div at bounding box center [728, 409] width 1456 height 819
drag, startPoint x: 698, startPoint y: 331, endPoint x: 910, endPoint y: 432, distance: 234.8
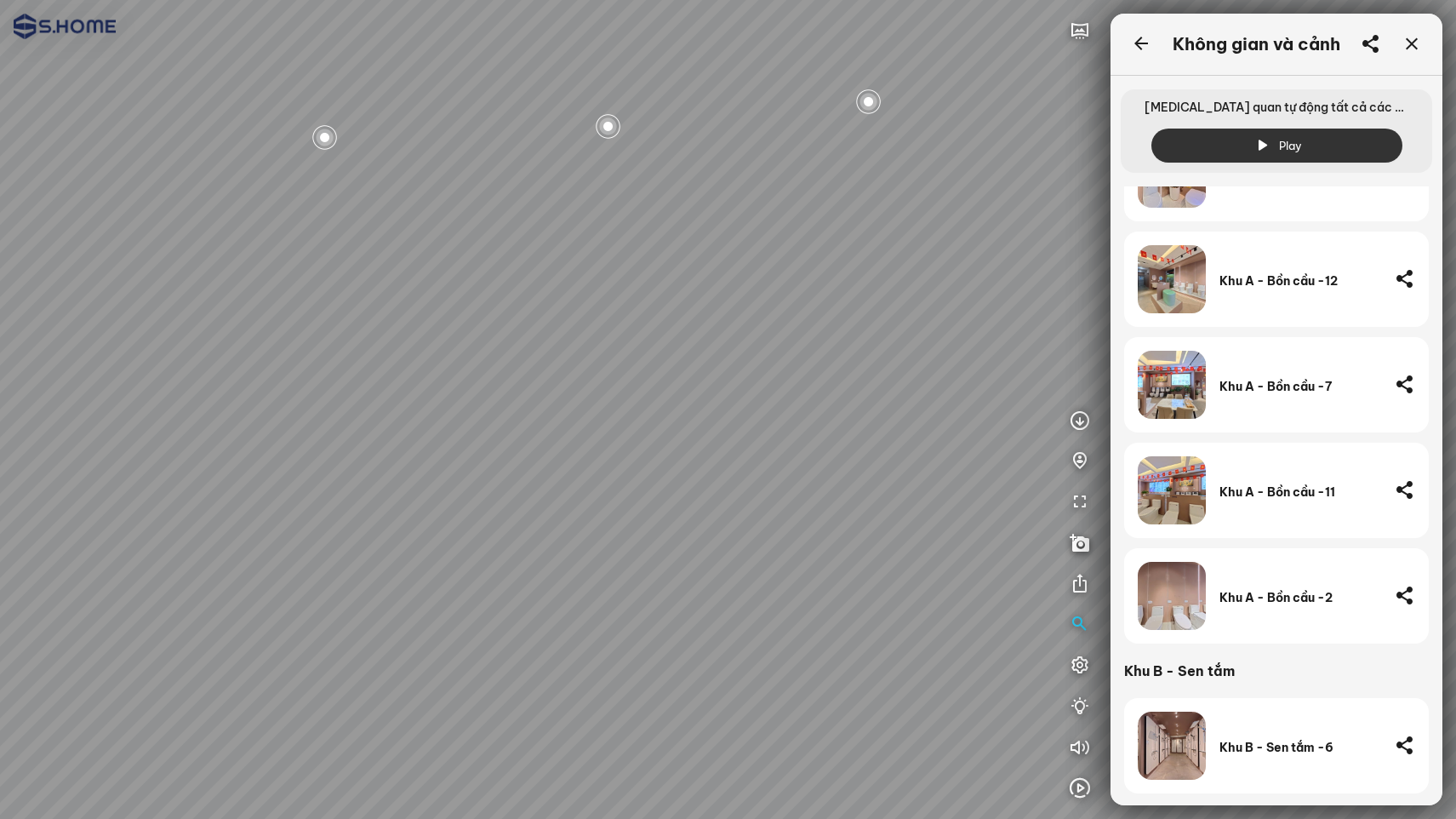
click at [925, 428] on div at bounding box center [728, 409] width 1456 height 819
drag, startPoint x: 423, startPoint y: 273, endPoint x: 657, endPoint y: 325, distance: 239.7
click at [657, 325] on div at bounding box center [728, 409] width 1456 height 819
click at [610, 322] on div at bounding box center [728, 409] width 1456 height 819
drag, startPoint x: 648, startPoint y: 350, endPoint x: 366, endPoint y: 385, distance: 284.2
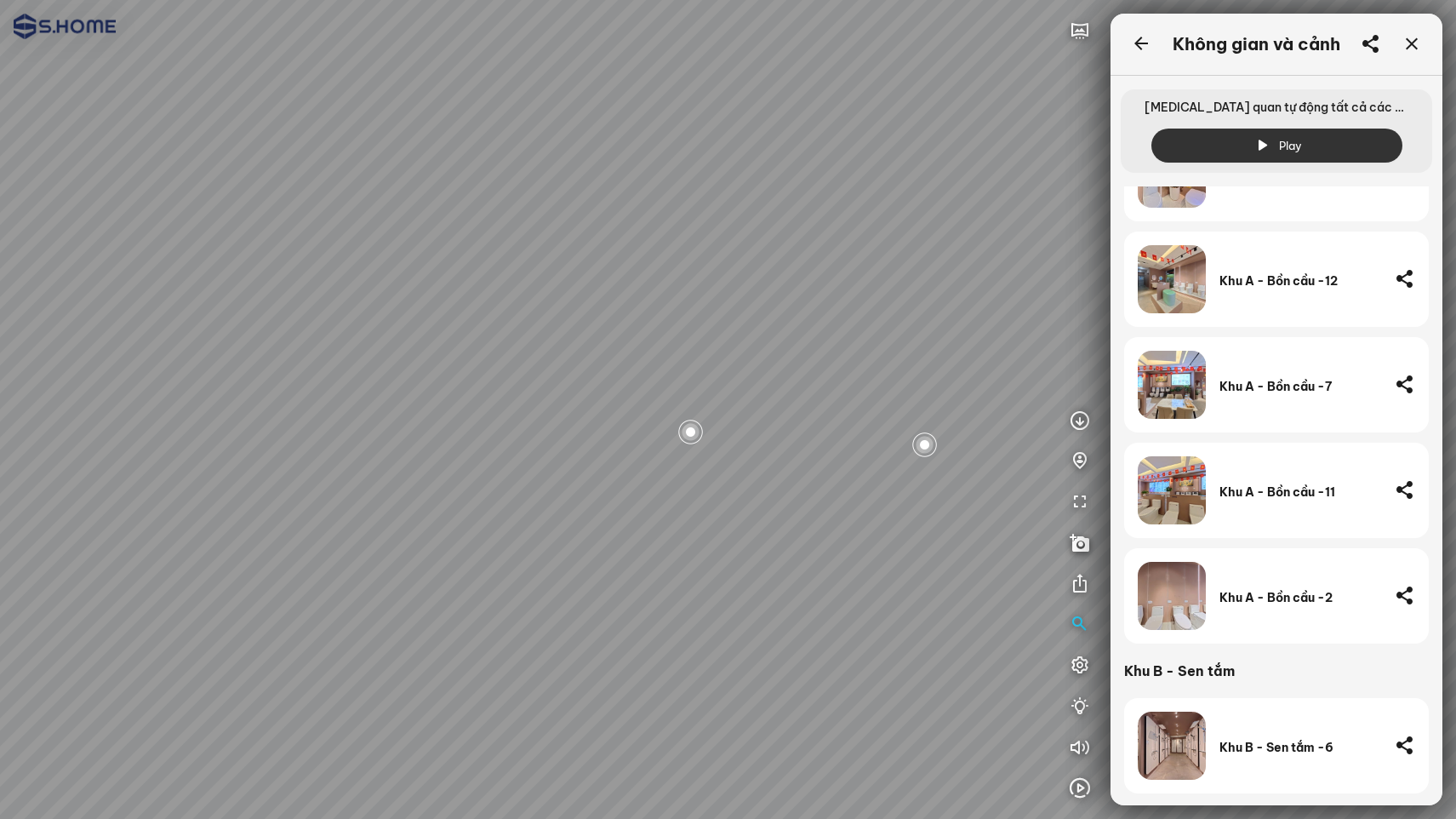
click at [366, 385] on div at bounding box center [728, 409] width 1456 height 819
drag, startPoint x: 724, startPoint y: 263, endPoint x: 657, endPoint y: 297, distance: 75.1
click at [657, 297] on div at bounding box center [728, 409] width 1456 height 819
